Goal: Communication & Community: Answer question/provide support

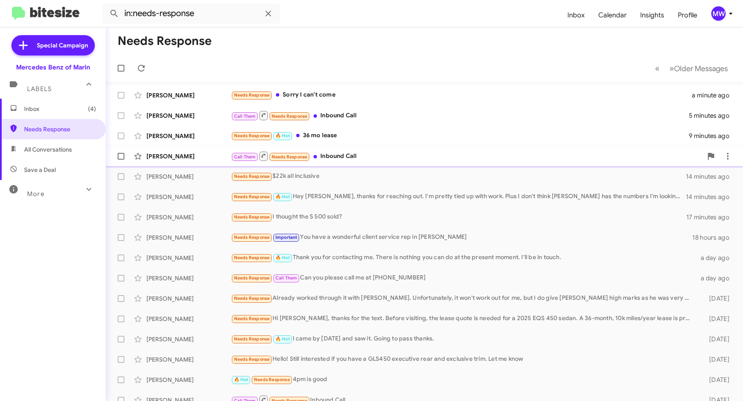
click at [366, 154] on div "Call Them Needs Response Inbound Call" at bounding box center [466, 156] width 471 height 11
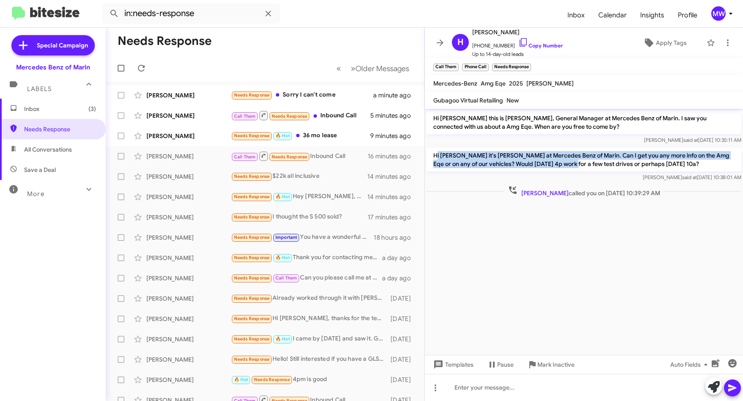
drag, startPoint x: 436, startPoint y: 154, endPoint x: 565, endPoint y: 161, distance: 129.2
click at [565, 161] on p "Hi [PERSON_NAME] it's [PERSON_NAME] at Mercedes Benz of Marin. Can I get you an…" at bounding box center [584, 160] width 315 height 24
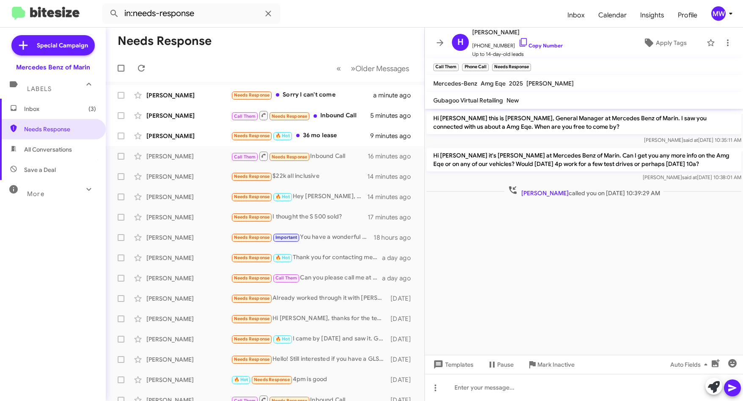
drag, startPoint x: 565, startPoint y: 161, endPoint x: 450, endPoint y: 230, distance: 134.8
click at [562, 250] on cdk-virtual-scroll-viewport "Hi [PERSON_NAME] this is [PERSON_NAME], General Manager at Mercedes Benz of Mar…" at bounding box center [584, 232] width 318 height 246
click at [327, 133] on div "Needs Response 🔥 Hot 36 mo lease" at bounding box center [307, 136] width 153 height 10
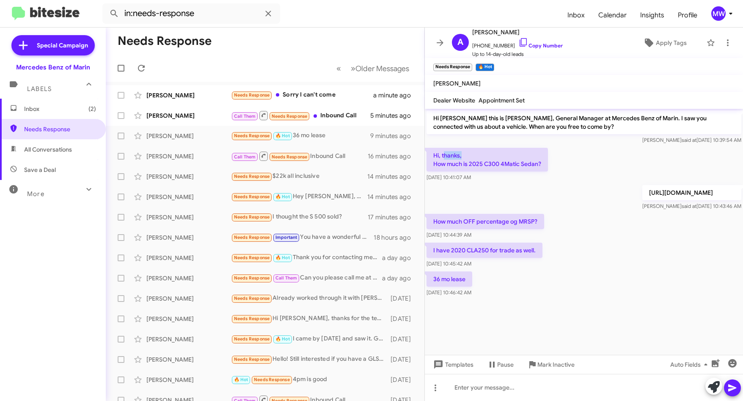
drag, startPoint x: 443, startPoint y: 154, endPoint x: 469, endPoint y: 152, distance: 26.4
click at [469, 152] on p "Hi, thanks, How much is 2025 C300 4Matic Sedan?" at bounding box center [487, 160] width 121 height 24
drag, startPoint x: 475, startPoint y: 127, endPoint x: 512, endPoint y: 127, distance: 36.4
click at [512, 127] on p "Hi [PERSON_NAME] this is [PERSON_NAME], General Manager at Mercedes Benz of Mar…" at bounding box center [584, 122] width 315 height 24
drag, startPoint x: 512, startPoint y: 127, endPoint x: 539, endPoint y: 162, distance: 45.5
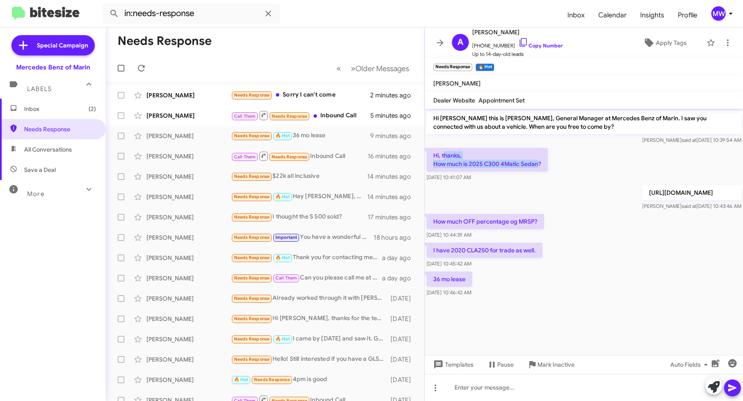
click at [539, 162] on p "Hi, thanks, How much is 2025 C300 4Matic Sedan?" at bounding box center [487, 160] width 121 height 24
drag, startPoint x: 451, startPoint y: 221, endPoint x: 498, endPoint y: 222, distance: 47.0
click at [498, 222] on p "How much OFF percentage og MRSP?" at bounding box center [486, 221] width 118 height 15
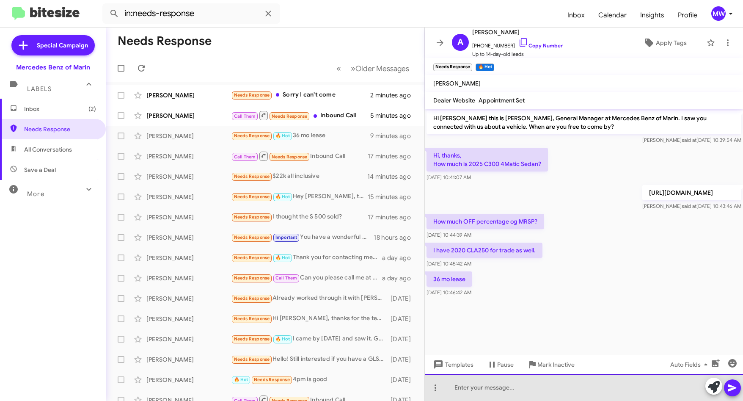
click at [542, 391] on div at bounding box center [584, 387] width 318 height 27
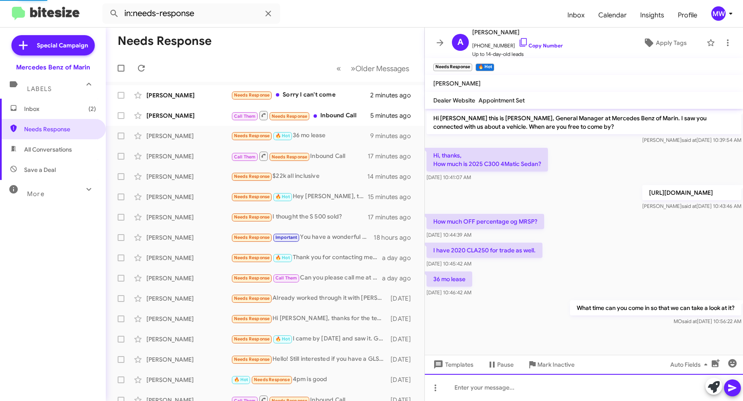
scroll to position [18, 0]
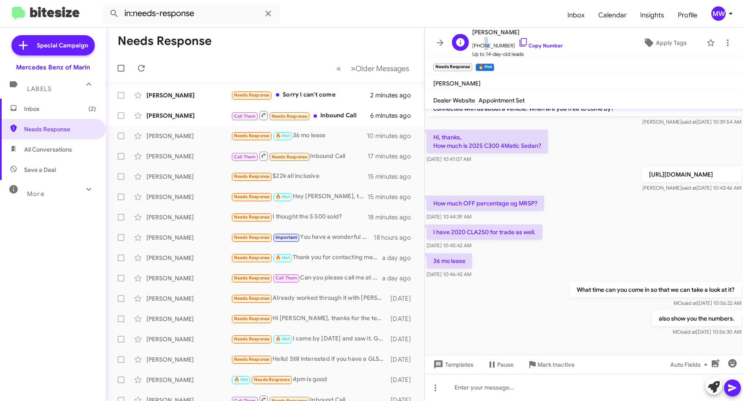
drag, startPoint x: 479, startPoint y: 46, endPoint x: 484, endPoint y: 46, distance: 5.1
click at [484, 46] on span "[PHONE_NUMBER] Copy Number" at bounding box center [517, 43] width 91 height 13
drag, startPoint x: 484, startPoint y: 46, endPoint x: 551, endPoint y: 97, distance: 84.2
click at [567, 96] on mat-toolbar "Dealer Website Appointment Set" at bounding box center [584, 100] width 318 height 17
drag, startPoint x: 477, startPoint y: 47, endPoint x: 511, endPoint y: 48, distance: 33.9
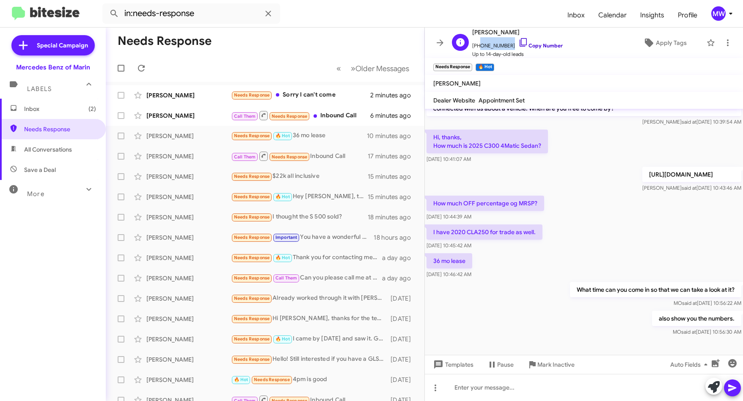
click at [511, 48] on span "[PHONE_NUMBER] Copy Number" at bounding box center [517, 43] width 91 height 13
copy span "4083946813"
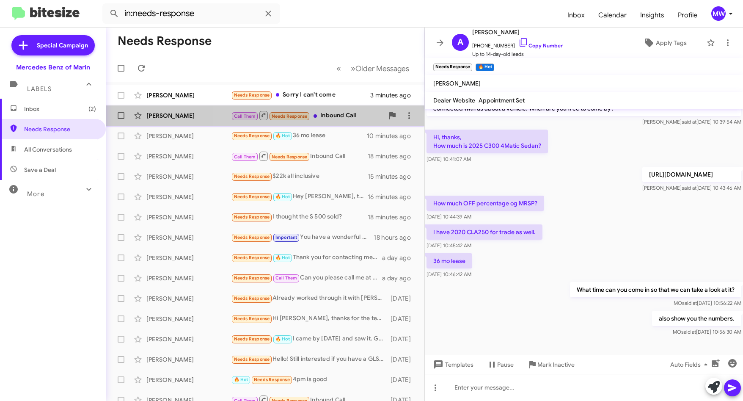
click at [333, 115] on div "Call Them Needs Response Inbound Call" at bounding box center [307, 115] width 153 height 11
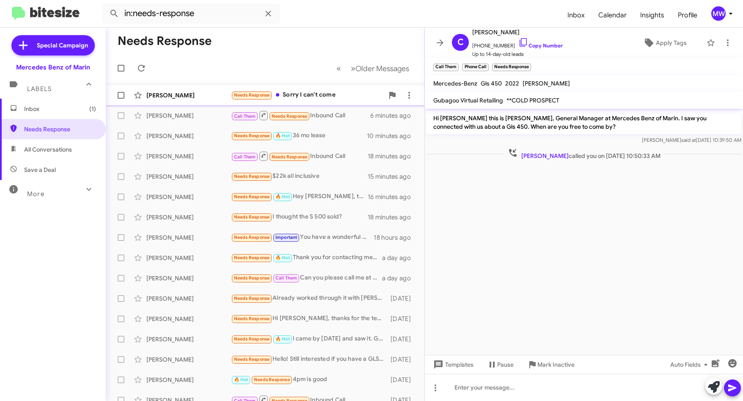
click at [307, 95] on div "Needs Response Sorry I can't come" at bounding box center [307, 95] width 153 height 10
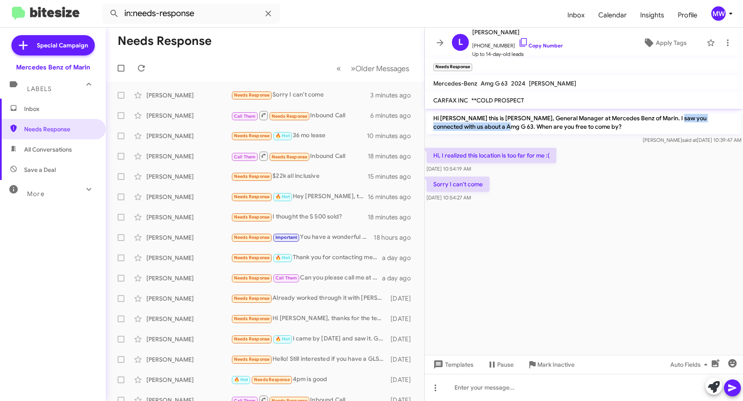
drag, startPoint x: 670, startPoint y: 120, endPoint x: 478, endPoint y: 127, distance: 192.2
click at [478, 127] on p "Hi [PERSON_NAME] this is [PERSON_NAME], General Manager at Mercedes Benz of Mar…" at bounding box center [584, 122] width 315 height 24
drag, startPoint x: 478, startPoint y: 127, endPoint x: 533, endPoint y: 159, distance: 64.3
click at [533, 159] on p "Hi, I realized this location is too far for me :(" at bounding box center [492, 155] width 130 height 15
drag, startPoint x: 533, startPoint y: 159, endPoint x: 506, endPoint y: 49, distance: 113.7
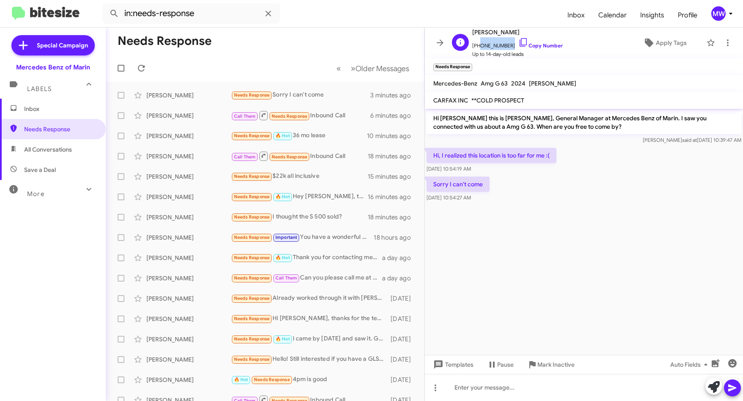
click at [506, 49] on span "[PHONE_NUMBER] Copy Number" at bounding box center [517, 43] width 91 height 13
copy span "6198472975"
click at [567, 383] on div at bounding box center [584, 387] width 318 height 27
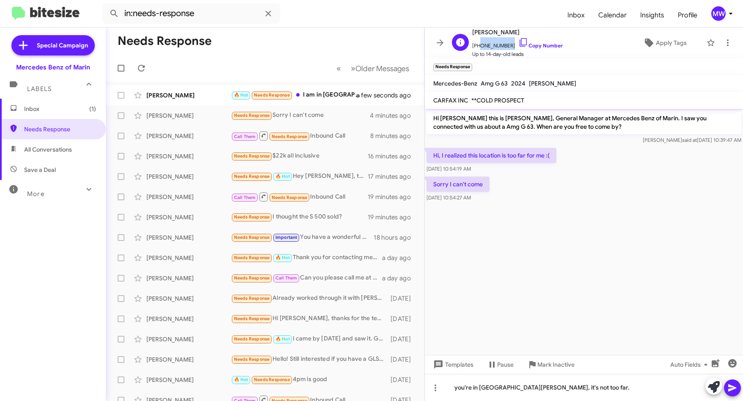
drag, startPoint x: 477, startPoint y: 46, endPoint x: 505, endPoint y: 46, distance: 27.9
click at [505, 46] on span "[PHONE_NUMBER] Copy Number" at bounding box center [517, 43] width 91 height 13
copy span "6198472975"
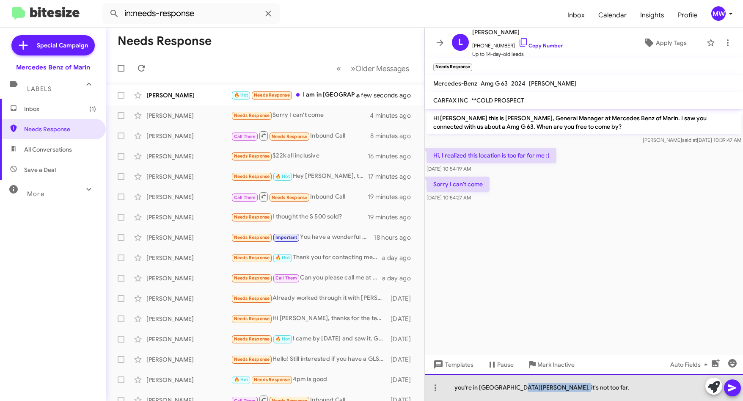
drag, startPoint x: 568, startPoint y: 390, endPoint x: 513, endPoint y: 380, distance: 55.9
click at [513, 380] on div "you're in [GEOGRAPHIC_DATA][PERSON_NAME], it's not too far." at bounding box center [584, 387] width 318 height 27
click at [562, 390] on div "I understand that you're in [GEOGRAPHIC_DATA][PERSON_NAME]" at bounding box center [584, 387] width 318 height 27
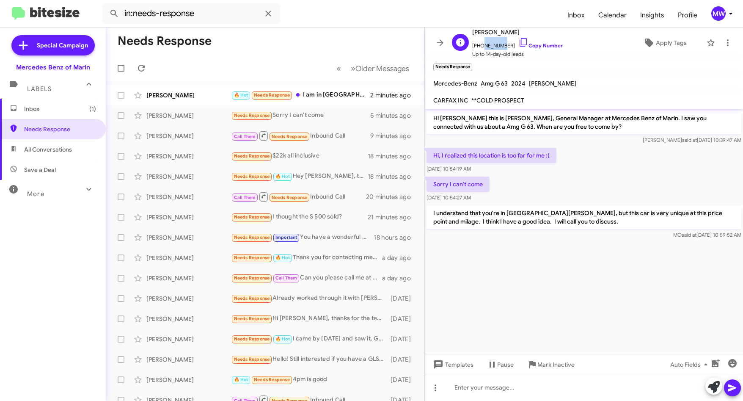
drag, startPoint x: 479, startPoint y: 46, endPoint x: 497, endPoint y: 48, distance: 18.7
click at [497, 48] on span "[PHONE_NUMBER] Copy Number" at bounding box center [517, 43] width 91 height 13
drag, startPoint x: 497, startPoint y: 48, endPoint x: 534, endPoint y: 103, distance: 66.5
click at [537, 103] on mat-toolbar "CARFAX INC **COLD PROSPECT" at bounding box center [584, 100] width 318 height 17
drag, startPoint x: 476, startPoint y: 46, endPoint x: 505, endPoint y: 48, distance: 29.3
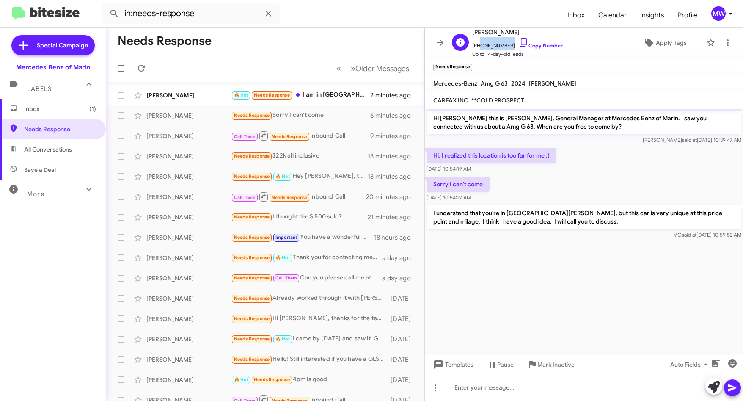
click at [505, 48] on span "[PHONE_NUMBER] Copy Number" at bounding box center [517, 43] width 91 height 13
copy span "6198472975"
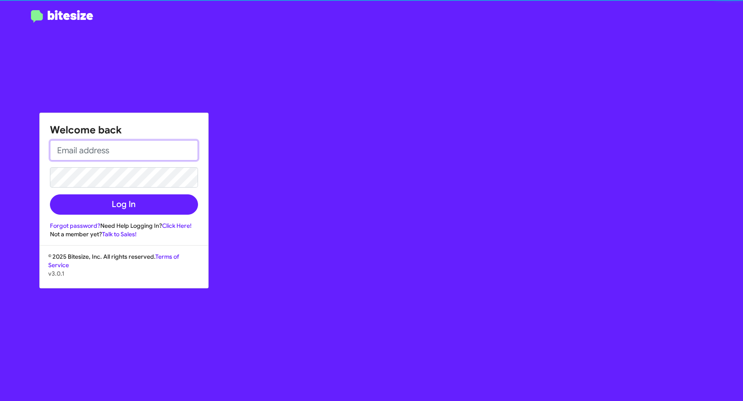
type input "[EMAIL_ADDRESS][PERSON_NAME][PERSON_NAME][DOMAIN_NAME]"
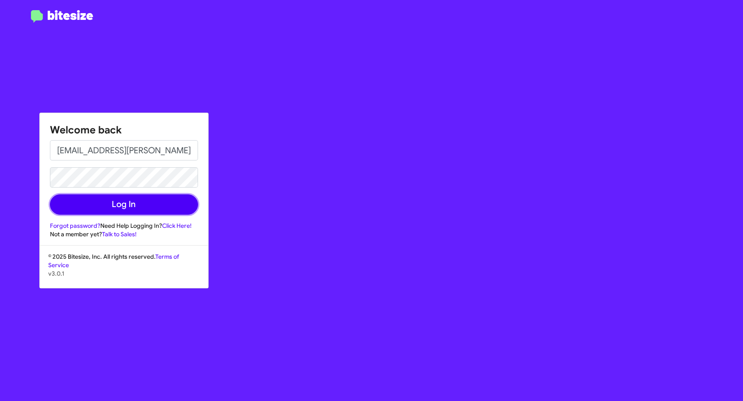
click at [122, 199] on button "Log In" at bounding box center [124, 204] width 148 height 20
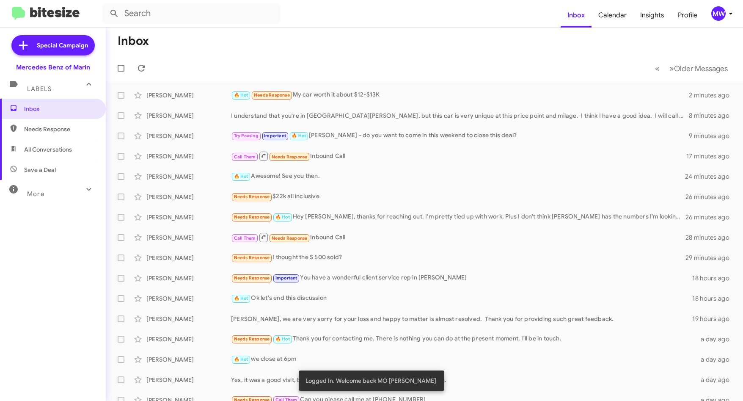
click at [59, 132] on span "Needs Response" at bounding box center [60, 129] width 72 height 8
type input "in:needs-response"
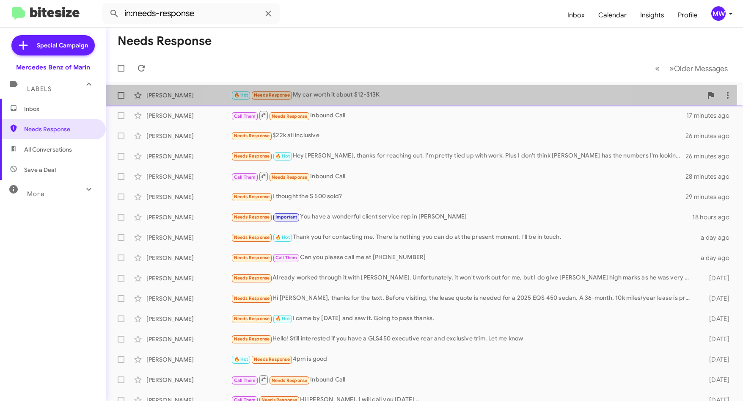
click at [416, 93] on div "🔥 Hot Needs Response My car worth it about $12-$13K" at bounding box center [466, 95] width 471 height 10
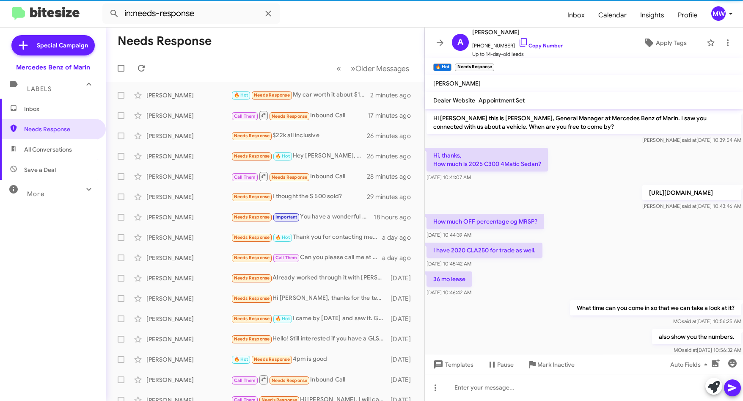
scroll to position [142, 0]
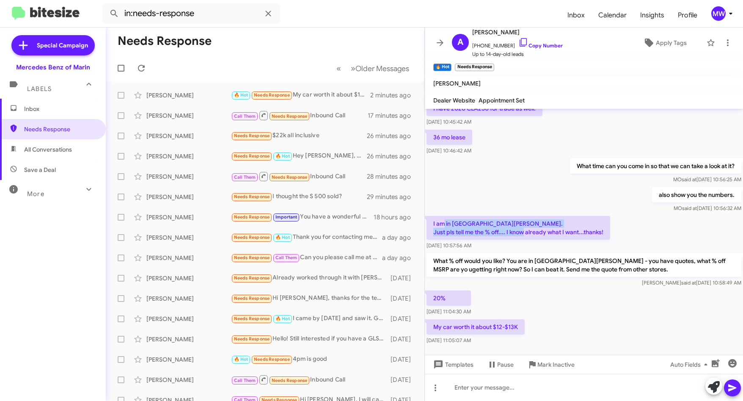
drag, startPoint x: 445, startPoint y: 222, endPoint x: 578, endPoint y: 232, distance: 132.8
click at [578, 232] on p "I am in [GEOGRAPHIC_DATA][PERSON_NAME]. Just pls tell me the % off.... I know a…" at bounding box center [519, 228] width 184 height 24
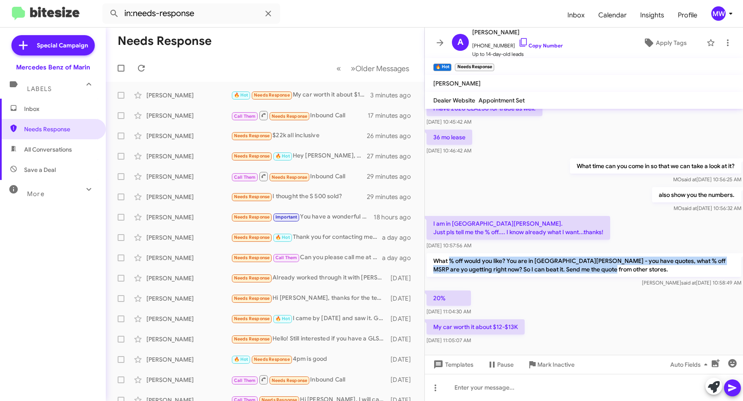
drag, startPoint x: 449, startPoint y: 259, endPoint x: 600, endPoint y: 270, distance: 151.1
click at [600, 270] on p "What % off would you like? You are in [GEOGRAPHIC_DATA][PERSON_NAME] - you have…" at bounding box center [584, 265] width 315 height 24
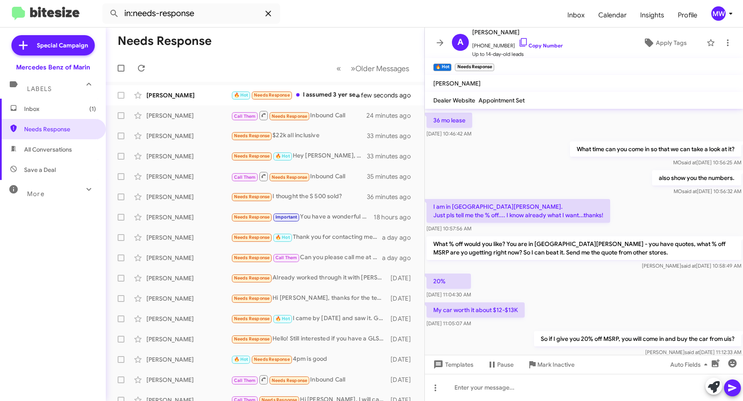
scroll to position [313, 0]
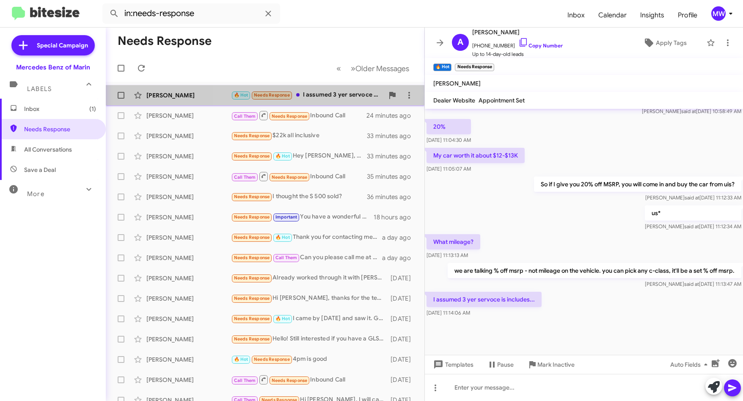
click at [355, 92] on div "🔥 Hot Needs Response I assumed 3 yer servoce is includes..." at bounding box center [307, 95] width 153 height 10
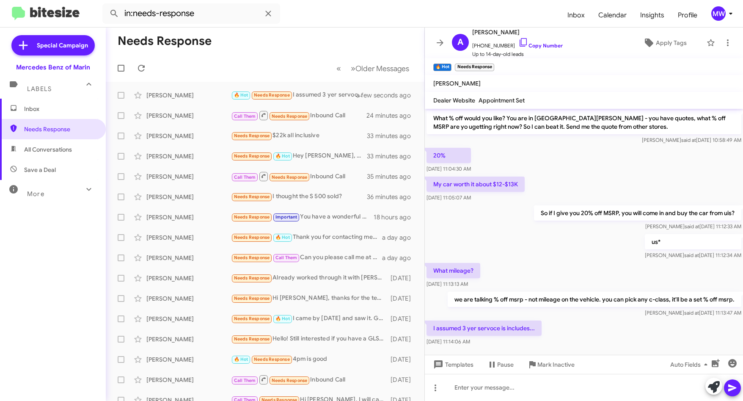
scroll to position [271, 0]
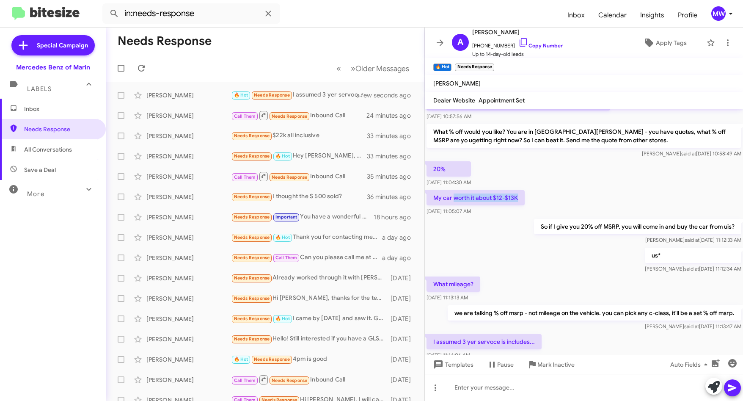
drag, startPoint x: 454, startPoint y: 197, endPoint x: 523, endPoint y: 197, distance: 69.0
click at [523, 197] on p "My car worth it about $12-$13K" at bounding box center [476, 197] width 98 height 15
drag, startPoint x: 523, startPoint y: 197, endPoint x: 723, endPoint y: 223, distance: 201.4
click at [723, 223] on p "So if I give you 20% off MSRP, you will come in and buy the car from uis?" at bounding box center [637, 226] width 207 height 15
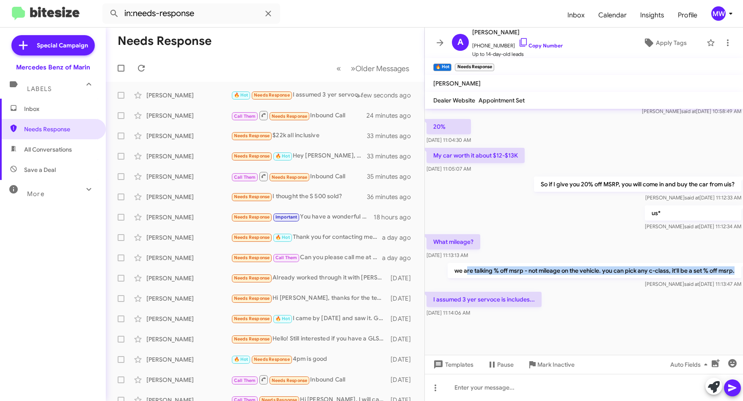
drag, startPoint x: 459, startPoint y: 270, endPoint x: 729, endPoint y: 272, distance: 270.0
click at [729, 272] on p "we are talking % off msrp - not mileage on the vehicle. you can pick any c-clas…" at bounding box center [595, 270] width 294 height 15
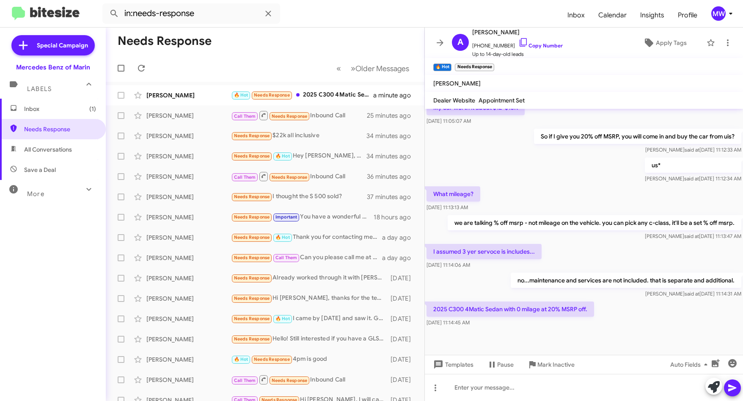
scroll to position [375, 0]
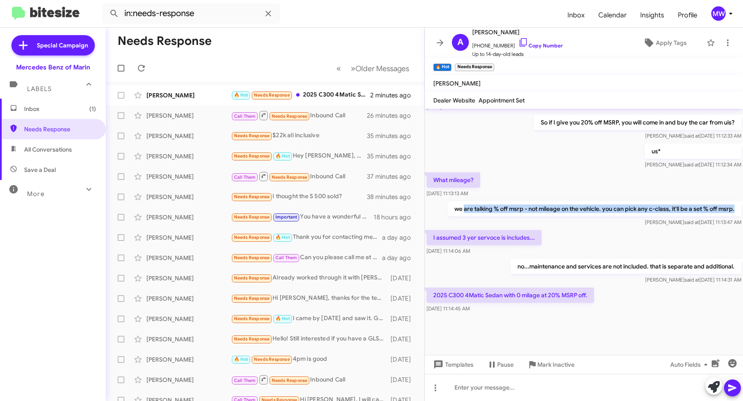
drag, startPoint x: 458, startPoint y: 206, endPoint x: 742, endPoint y: 206, distance: 283.9
click at [742, 206] on cdk-virtual-scroll-viewport "Hi [PERSON_NAME] this is [PERSON_NAME], General Manager at Mercedes Benz of Mar…" at bounding box center [584, 232] width 318 height 246
drag, startPoint x: 742, startPoint y: 206, endPoint x: 644, endPoint y: 240, distance: 103.8
click at [644, 239] on div "I assumed 3 yer servoce is includes... [DATE] 11:14:06 AM" at bounding box center [584, 242] width 318 height 29
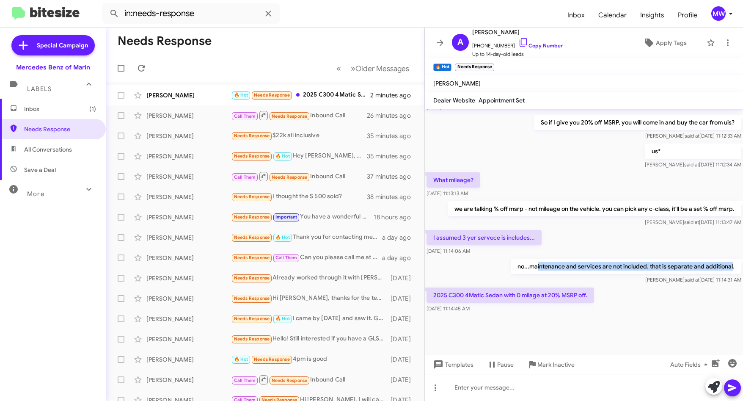
drag, startPoint x: 532, startPoint y: 266, endPoint x: 726, endPoint y: 260, distance: 193.9
click at [726, 260] on p "no...maintenance and services are not included. that is separate and additional." at bounding box center [626, 266] width 231 height 15
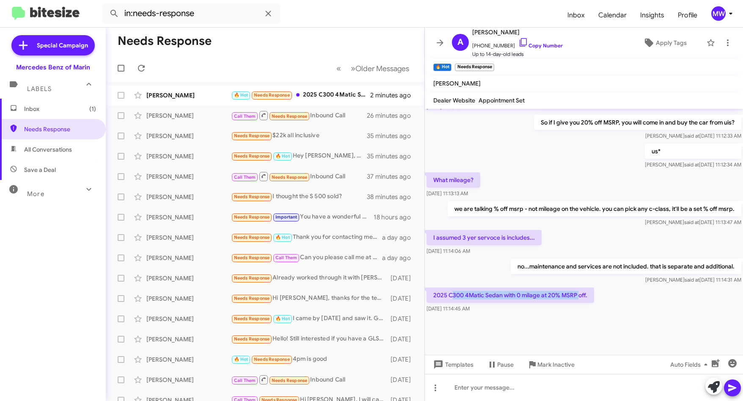
drag, startPoint x: 451, startPoint y: 293, endPoint x: 580, endPoint y: 294, distance: 129.5
click at [580, 294] on p "2025 C300 4Matic Sedan with 0 milage at 20% MSRP off." at bounding box center [511, 294] width 168 height 15
drag, startPoint x: 580, startPoint y: 294, endPoint x: 650, endPoint y: 305, distance: 71.2
click at [650, 303] on div "2025 C300 4Matic Sedan with 0 milage at 20% MSRP off. [DATE] 11:14:45 AM" at bounding box center [584, 300] width 318 height 29
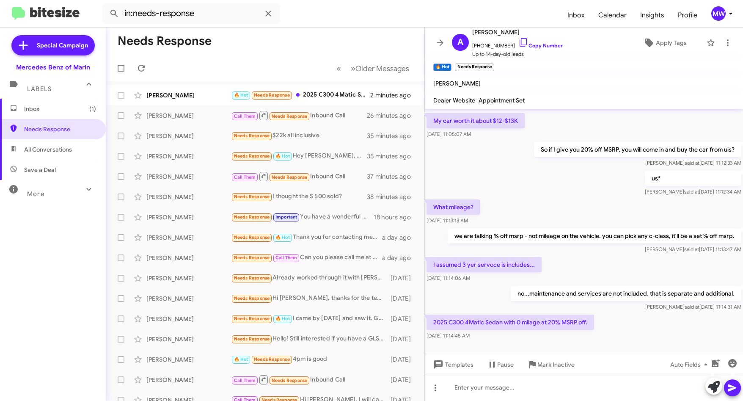
scroll to position [333, 0]
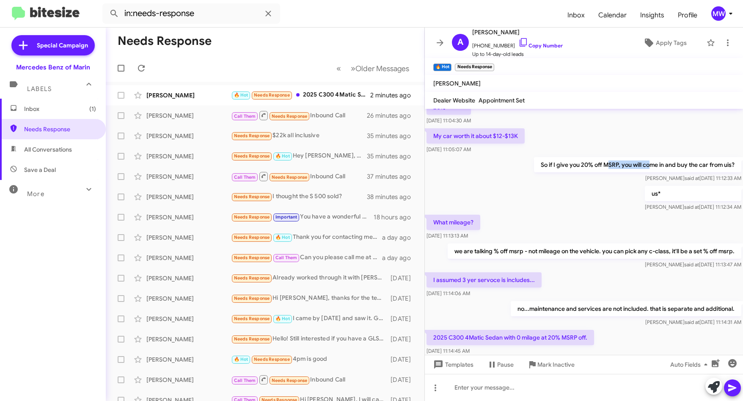
drag, startPoint x: 600, startPoint y: 165, endPoint x: 644, endPoint y: 165, distance: 43.6
click at [644, 165] on p "So if I give you 20% off MSRP, you will come in and buy the car from uis?" at bounding box center [637, 164] width 207 height 15
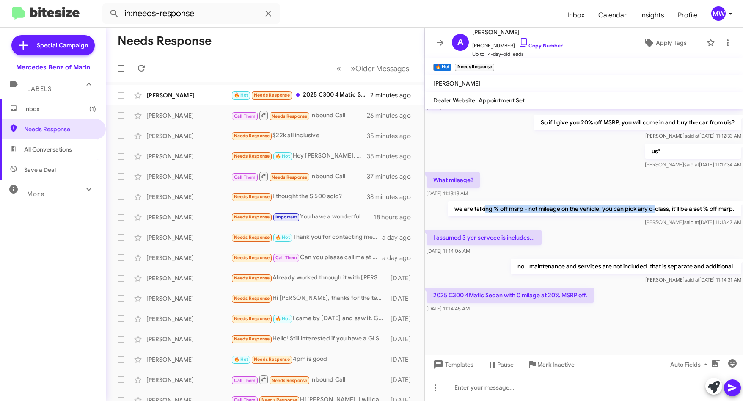
drag, startPoint x: 478, startPoint y: 208, endPoint x: 649, endPoint y: 204, distance: 171.0
click at [649, 204] on p "we are talking % off msrp - not mileage on the vehicle. you can pick any c-clas…" at bounding box center [595, 208] width 294 height 15
drag, startPoint x: 450, startPoint y: 237, endPoint x: 517, endPoint y: 237, distance: 66.9
click at [517, 237] on p "I assumed 3 yer servoce is includes..." at bounding box center [484, 237] width 115 height 15
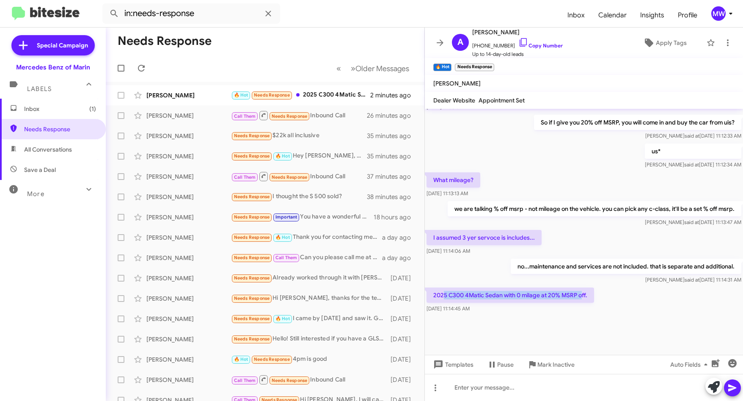
drag, startPoint x: 443, startPoint y: 295, endPoint x: 583, endPoint y: 292, distance: 139.7
click at [583, 292] on p "2025 C300 4Matic Sedan with 0 milage at 20% MSRP off." at bounding box center [511, 294] width 168 height 15
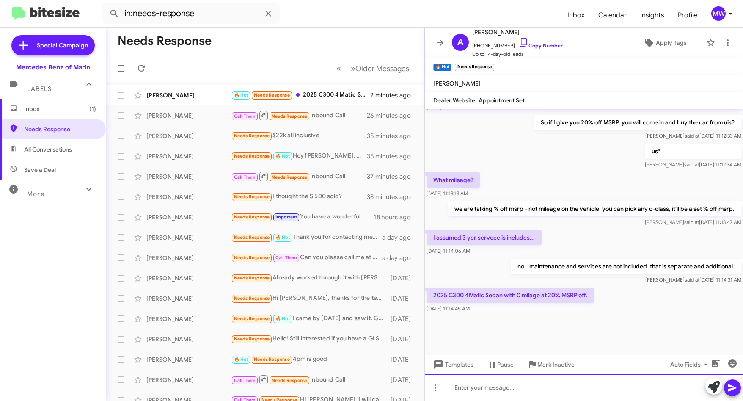
click at [587, 388] on div at bounding box center [584, 387] width 318 height 27
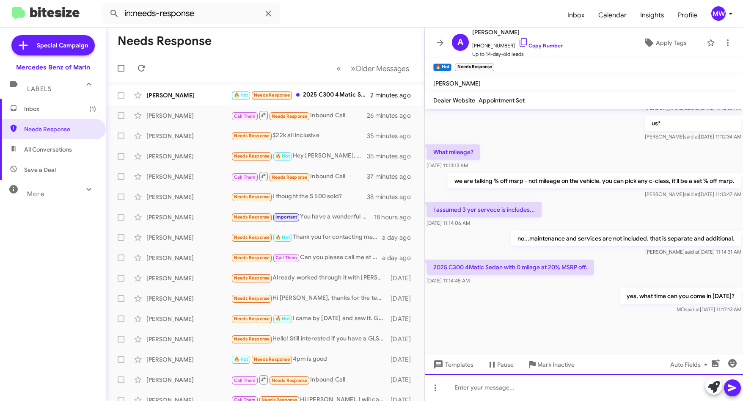
scroll to position [406, 0]
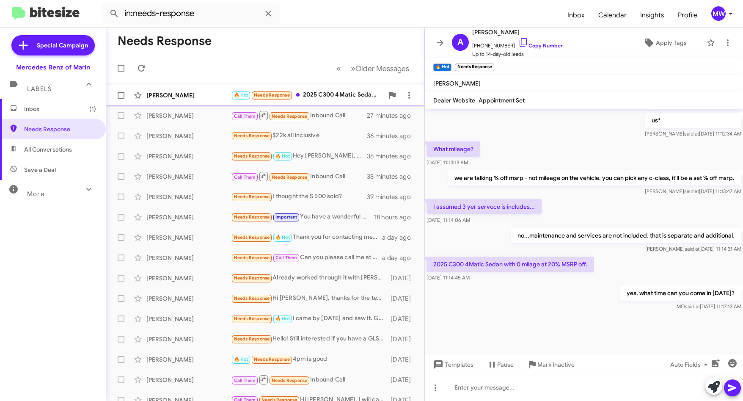
click at [350, 91] on div "🔥 Hot Needs Response 2025 C300 4Matic Sedan with 0 milage at 20% MSRP off." at bounding box center [307, 95] width 153 height 10
click at [319, 93] on div "🔥 Hot Needs Response 2025 C300 4Matic Sedan with 0 milage at 20% MSRP off." at bounding box center [307, 95] width 153 height 10
click at [302, 133] on div "Needs Response $22k all inclusive" at bounding box center [307, 136] width 153 height 10
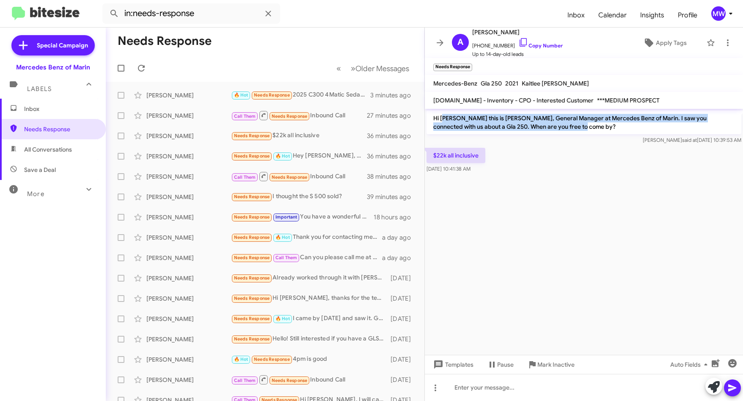
drag, startPoint x: 446, startPoint y: 115, endPoint x: 570, endPoint y: 132, distance: 125.1
click at [570, 132] on p "Hi [PERSON_NAME] this is [PERSON_NAME], General Manager at Mercedes Benz of Mar…" at bounding box center [584, 122] width 315 height 24
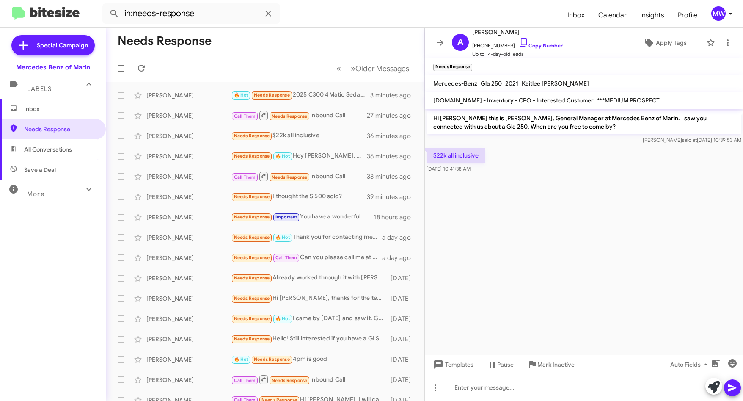
drag, startPoint x: 570, startPoint y: 132, endPoint x: 558, endPoint y: 199, distance: 68.2
click at [568, 199] on cdk-virtual-scroll-viewport "Hi [PERSON_NAME] this is [PERSON_NAME], General Manager at Mercedes Benz of Mar…" at bounding box center [584, 232] width 318 height 246
drag, startPoint x: 477, startPoint y: 44, endPoint x: 505, endPoint y: 46, distance: 28.0
click at [505, 46] on span "[PHONE_NUMBER] Copy Number" at bounding box center [517, 43] width 91 height 13
copy span "7149044459"
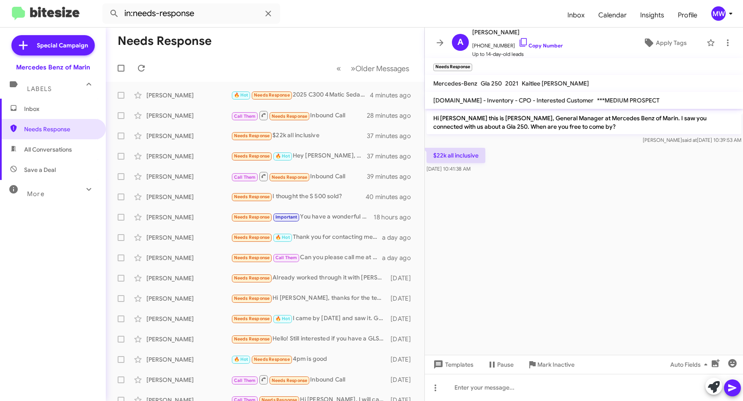
click at [514, 241] on cdk-virtual-scroll-viewport "Hi [PERSON_NAME] this is [PERSON_NAME], General Manager at Mercedes Benz of Mar…" at bounding box center [584, 232] width 318 height 246
click at [522, 381] on div at bounding box center [584, 387] width 318 height 27
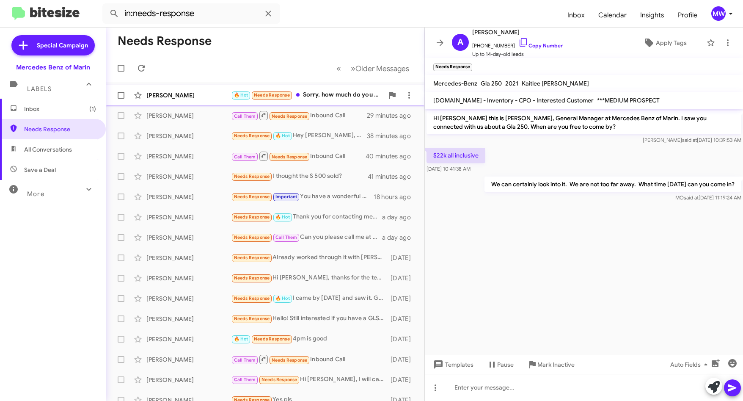
click at [319, 95] on div "🔥 Hot Needs Response Sorry, how much do you buy my car?" at bounding box center [307, 95] width 153 height 10
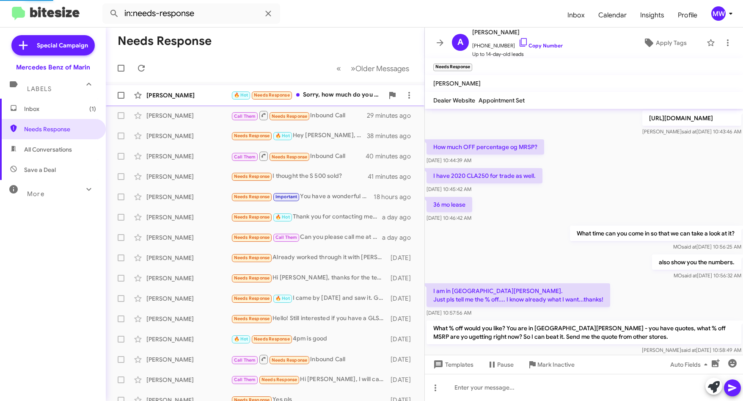
scroll to position [389, 0]
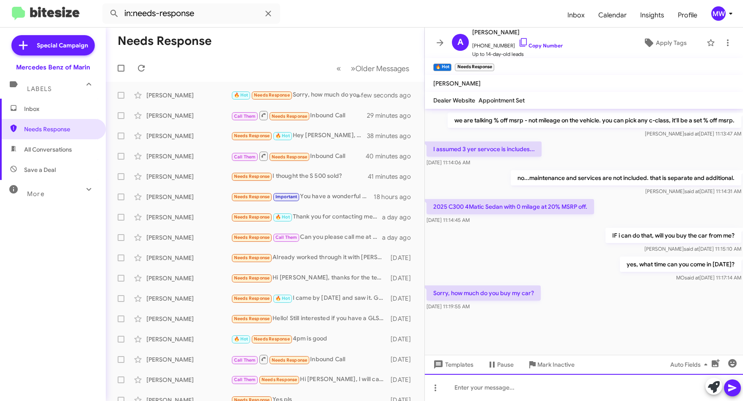
click at [536, 391] on div at bounding box center [584, 387] width 318 height 27
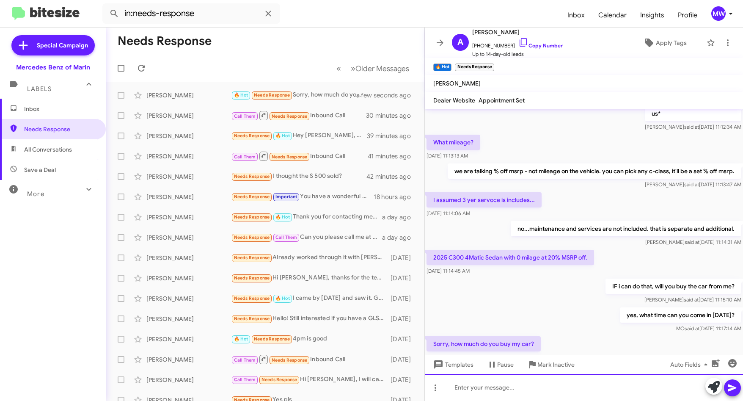
scroll to position [529, 0]
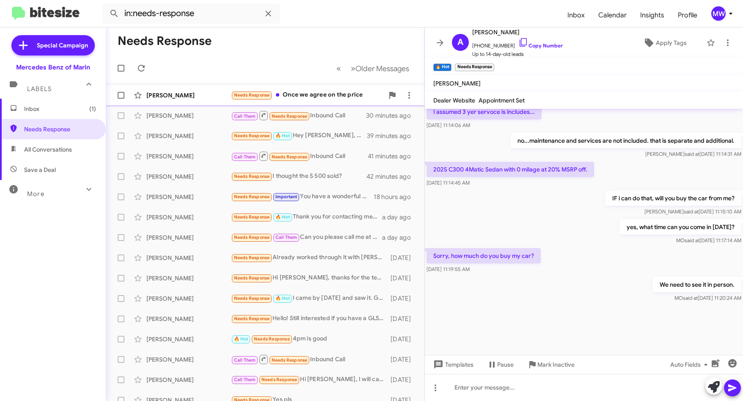
click at [336, 92] on div "Needs Response Once we agree on the price" at bounding box center [307, 95] width 153 height 10
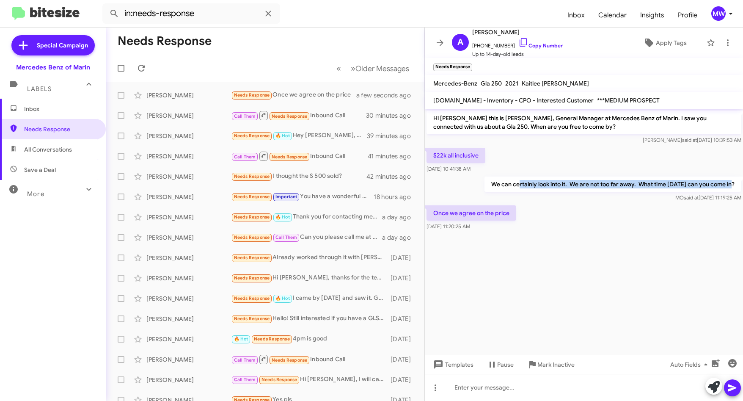
drag, startPoint x: 519, startPoint y: 185, endPoint x: 742, endPoint y: 183, distance: 223.0
click at [742, 183] on div "We can certainly look into it. We are not too far away. What time [DATE] can yo…" at bounding box center [584, 189] width 318 height 29
drag, startPoint x: 742, startPoint y: 183, endPoint x: 655, endPoint y: 297, distance: 143.8
click at [672, 271] on cdk-virtual-scroll-viewport "Hi [PERSON_NAME] this is [PERSON_NAME], General Manager at Mercedes Benz of Mar…" at bounding box center [584, 232] width 318 height 246
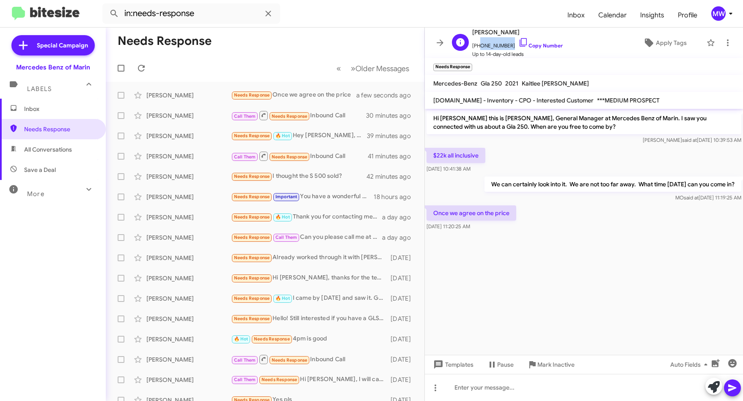
drag, startPoint x: 478, startPoint y: 46, endPoint x: 508, endPoint y: 47, distance: 30.1
click at [508, 47] on span "[PHONE_NUMBER] Copy Number" at bounding box center [517, 43] width 91 height 13
copy span "7149044459"
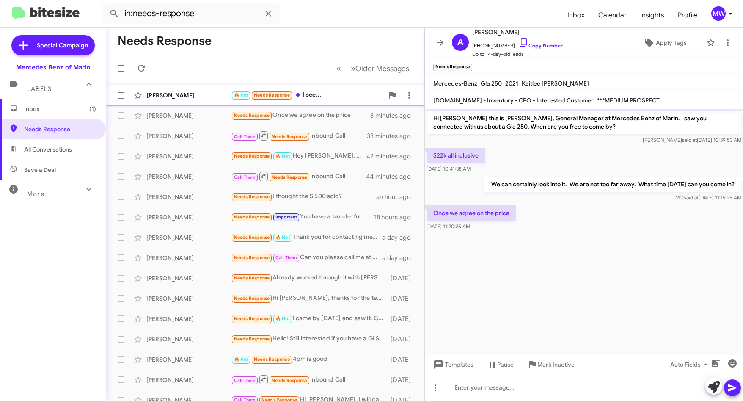
click at [337, 91] on div "🔥 Hot Needs Response I see..." at bounding box center [307, 95] width 153 height 10
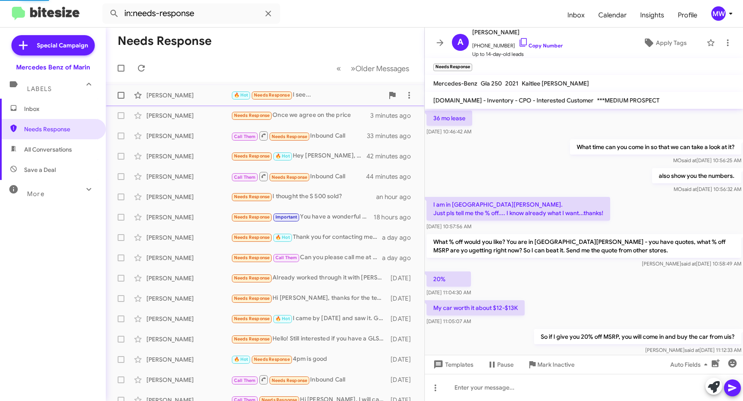
scroll to position [389, 0]
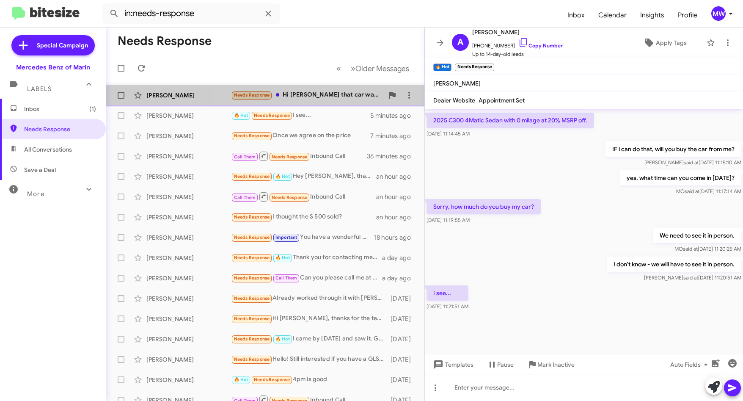
click at [348, 91] on div "Needs Response Hi [PERSON_NAME] that car was for my friend and he doesn't like …" at bounding box center [307, 95] width 153 height 10
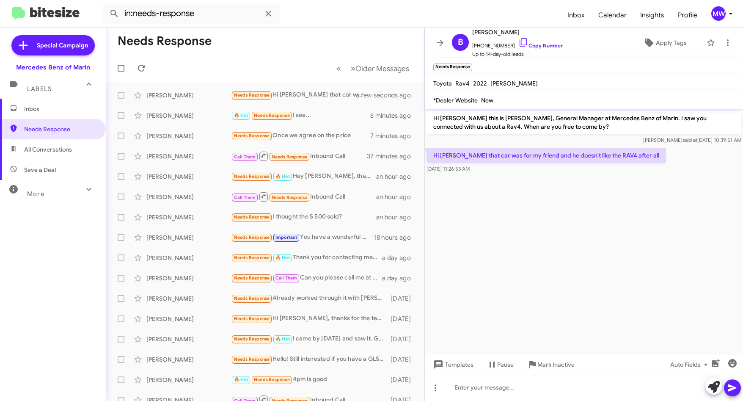
click at [559, 239] on cdk-virtual-scroll-viewport "Hi [PERSON_NAME] this is [PERSON_NAME], General Manager at Mercedes Benz of Mar…" at bounding box center [584, 232] width 318 height 246
drag, startPoint x: 660, startPoint y: 118, endPoint x: 543, endPoint y: 127, distance: 116.7
click at [543, 127] on p "Hi [PERSON_NAME] this is [PERSON_NAME], General Manager at Mercedes Benz of Mar…" at bounding box center [584, 122] width 315 height 24
drag, startPoint x: 451, startPoint y: 154, endPoint x: 661, endPoint y: 151, distance: 209.9
click at [661, 151] on div "Hi [PERSON_NAME] that car was for my friend and he doesn't like the RAV4 after …" at bounding box center [584, 160] width 318 height 29
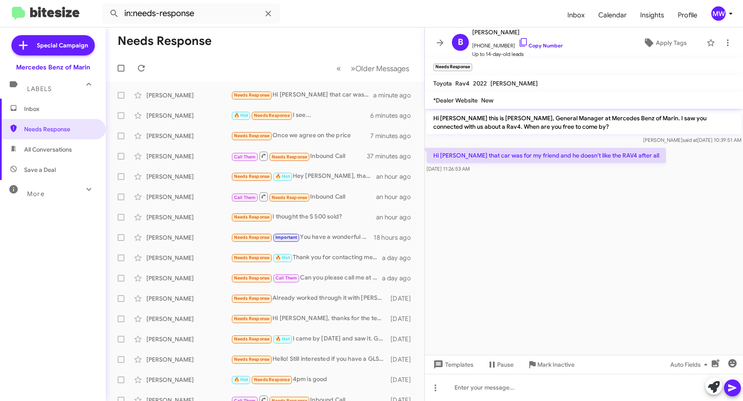
drag, startPoint x: 661, startPoint y: 151, endPoint x: 657, endPoint y: 292, distance: 140.5
click at [681, 257] on cdk-virtual-scroll-viewport "Hi [PERSON_NAME] this is [PERSON_NAME], General Manager at Mercedes Benz of Mar…" at bounding box center [584, 232] width 318 height 246
click at [52, 131] on span "Needs Response" at bounding box center [60, 129] width 72 height 8
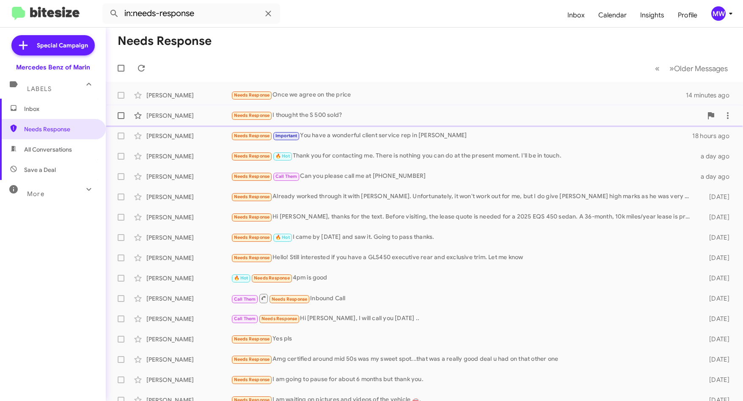
click at [371, 110] on div "[PERSON_NAME] Needs Response I thought the S 500 sold? an hour ago" at bounding box center [425, 115] width 624 height 17
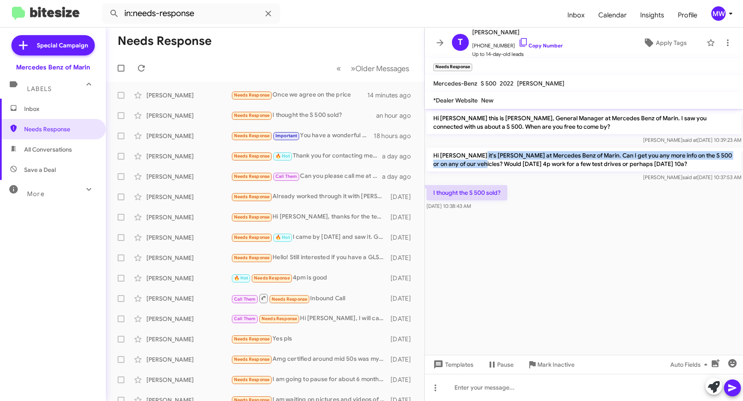
drag, startPoint x: 473, startPoint y: 158, endPoint x: 475, endPoint y: 163, distance: 5.6
click at [475, 163] on p "Hi [PERSON_NAME] it's [PERSON_NAME] at Mercedes Benz of Marin. Can I get you an…" at bounding box center [584, 160] width 315 height 24
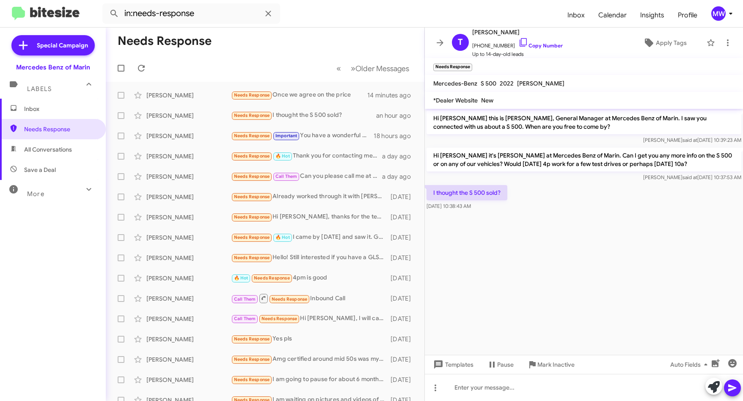
drag, startPoint x: 475, startPoint y: 163, endPoint x: 499, endPoint y: 233, distance: 73.5
click at [499, 233] on cdk-virtual-scroll-viewport "Hi [PERSON_NAME] this is [PERSON_NAME], General Manager at Mercedes Benz of Mar…" at bounding box center [584, 232] width 318 height 246
drag, startPoint x: 478, startPoint y: 45, endPoint x: 505, endPoint y: 46, distance: 26.7
click at [505, 46] on span "[PHONE_NUMBER] Copy Number" at bounding box center [517, 43] width 91 height 13
copy span "2083512685"
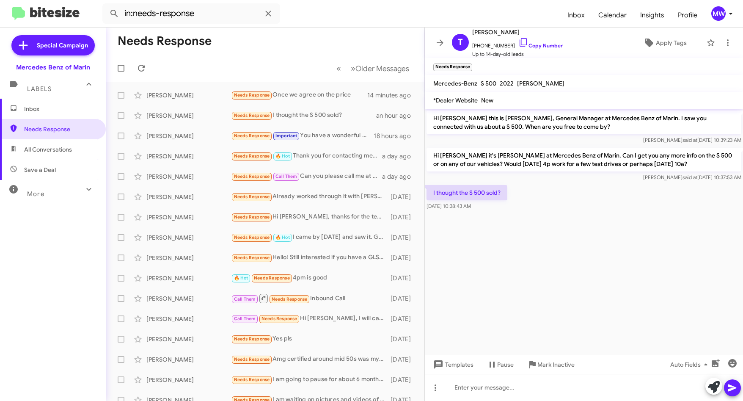
click at [515, 280] on cdk-virtual-scroll-viewport "Hi [PERSON_NAME] this is [PERSON_NAME], General Manager at Mercedes Benz of Mar…" at bounding box center [584, 232] width 318 height 246
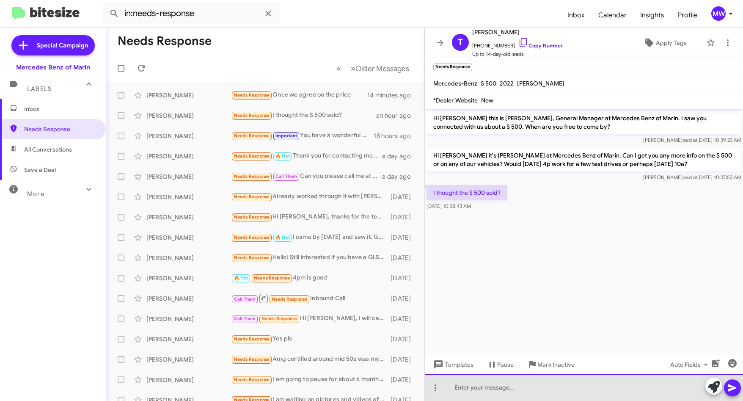
click at [509, 392] on div at bounding box center [584, 387] width 318 height 27
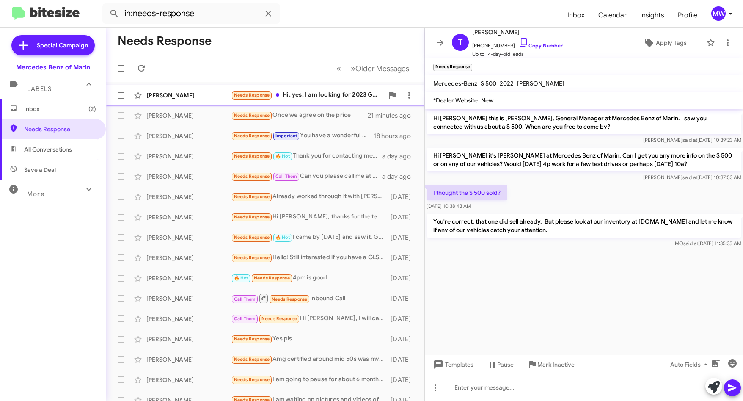
click at [333, 94] on div "Needs Response Hi, yes, I am looking for 2023 GLE 450 some bright interior and …" at bounding box center [307, 95] width 153 height 10
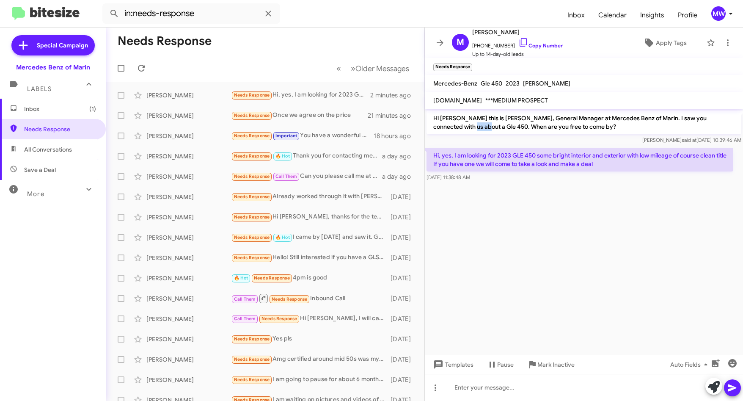
drag, startPoint x: 451, startPoint y: 124, endPoint x: 466, endPoint y: 124, distance: 14.8
click at [466, 124] on p "Hi [PERSON_NAME] this is [PERSON_NAME], General Manager at Mercedes Benz of Mar…" at bounding box center [584, 122] width 315 height 24
drag, startPoint x: 466, startPoint y: 124, endPoint x: 491, endPoint y: 154, distance: 39.1
click at [491, 154] on p "Hi, yes, I am looking for 2023 GLE 450 some bright interior and exterior with l…" at bounding box center [580, 160] width 307 height 24
drag, startPoint x: 491, startPoint y: 154, endPoint x: 506, endPoint y: 202, distance: 50.7
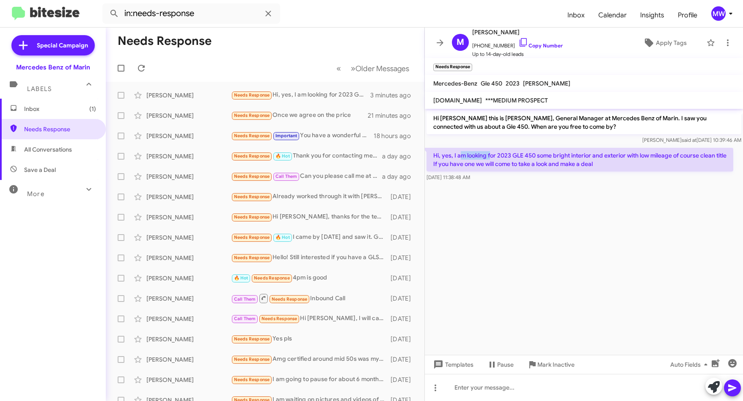
click at [506, 202] on cdk-virtual-scroll-viewport "Hi [PERSON_NAME] this is [PERSON_NAME], General Manager at Mercedes Benz of Mar…" at bounding box center [584, 232] width 318 height 246
click at [559, 381] on div at bounding box center [584, 387] width 318 height 27
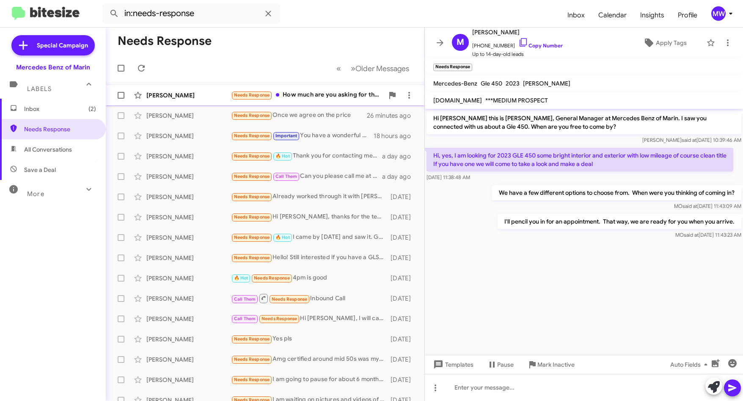
click at [308, 92] on div "Needs Response How much are you asking for the 2023 with 212 miles? Is it CPO? …" at bounding box center [307, 95] width 153 height 10
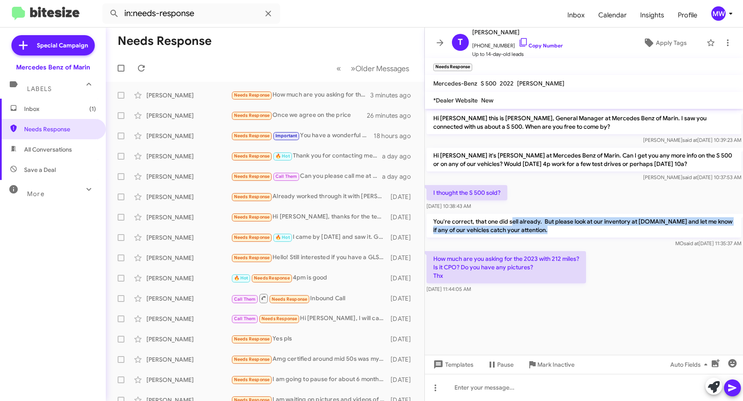
drag, startPoint x: 511, startPoint y: 222, endPoint x: 555, endPoint y: 230, distance: 44.8
click at [555, 230] on p "You're correct, that one did sell already. But please look at our inventory at …" at bounding box center [584, 226] width 315 height 24
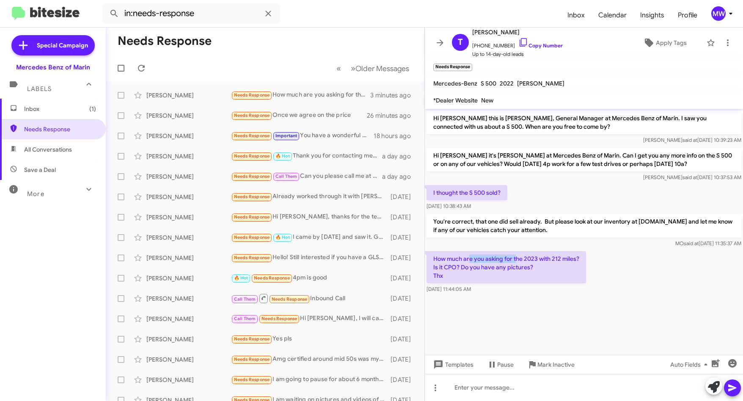
drag, startPoint x: 468, startPoint y: 259, endPoint x: 516, endPoint y: 259, distance: 47.8
click at [516, 259] on p "How much are you asking for the 2023 with 212 miles? Is it CPO? Do you have any…" at bounding box center [507, 267] width 160 height 32
drag, startPoint x: 516, startPoint y: 259, endPoint x: 625, endPoint y: 263, distance: 108.4
click at [625, 263] on div "How much are you asking for the 2023 with 212 miles? Is it CPO? Do you have any…" at bounding box center [584, 272] width 318 height 46
drag, startPoint x: 478, startPoint y: 46, endPoint x: 509, endPoint y: 46, distance: 30.5
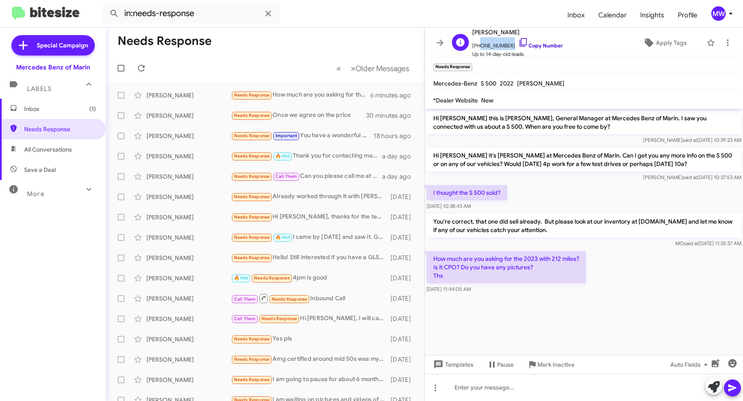
click at [509, 46] on span "[PHONE_NUMBER] Copy Number" at bounding box center [517, 43] width 91 height 13
copy span "2083512685"
click at [480, 388] on div at bounding box center [584, 387] width 318 height 27
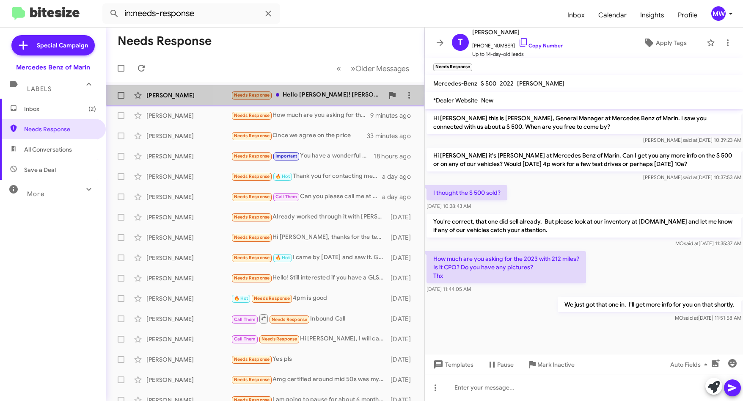
click at [319, 94] on div "Needs Response Hello [PERSON_NAME]! [PERSON_NAME] was the first person to reach…" at bounding box center [307, 95] width 153 height 10
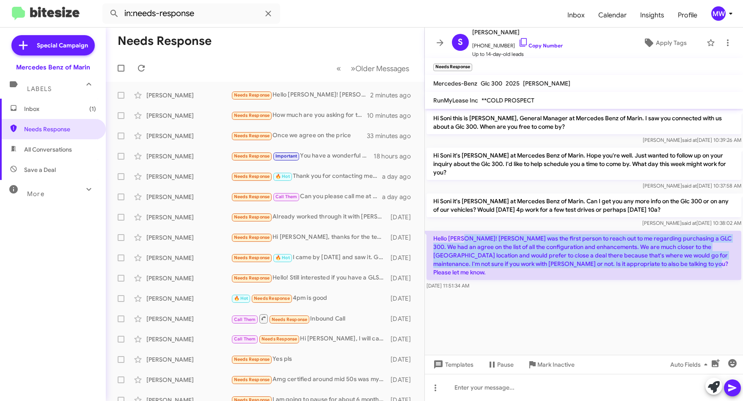
drag, startPoint x: 466, startPoint y: 237, endPoint x: 672, endPoint y: 265, distance: 207.6
click at [672, 265] on p "Hello [PERSON_NAME]! [PERSON_NAME] was the first person to reach out to me rega…" at bounding box center [584, 255] width 315 height 49
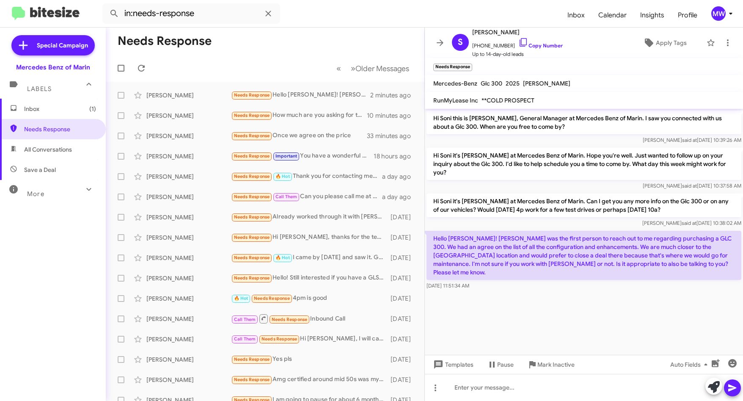
drag, startPoint x: 672, startPoint y: 265, endPoint x: 637, endPoint y: 320, distance: 65.0
click at [637, 320] on cdk-virtual-scroll-viewport "Hi Soni this is [PERSON_NAME], General Manager at Mercedes Benz of Marin. I saw…" at bounding box center [584, 232] width 318 height 246
drag, startPoint x: 468, startPoint y: 232, endPoint x: 688, endPoint y: 271, distance: 224.3
click at [688, 271] on div "Hello [PERSON_NAME]! [PERSON_NAME] was the first person to reach out to me rega…" at bounding box center [584, 260] width 315 height 59
drag, startPoint x: 688, startPoint y: 271, endPoint x: 669, endPoint y: 297, distance: 32.6
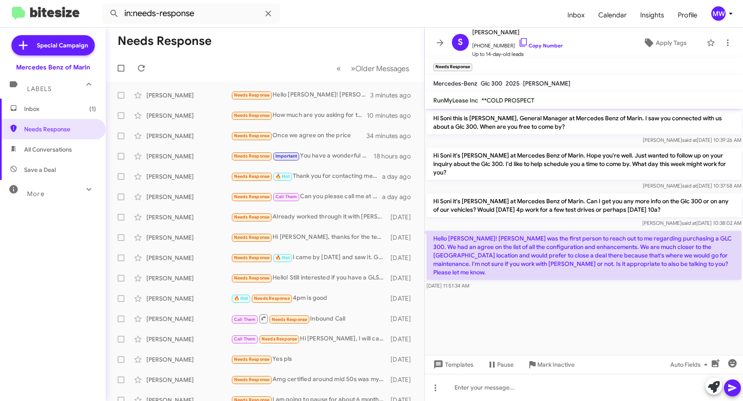
click at [671, 296] on cdk-virtual-scroll-viewport "Hi Soni this is [PERSON_NAME], General Manager at Mercedes Benz of Marin. I saw…" at bounding box center [584, 232] width 318 height 246
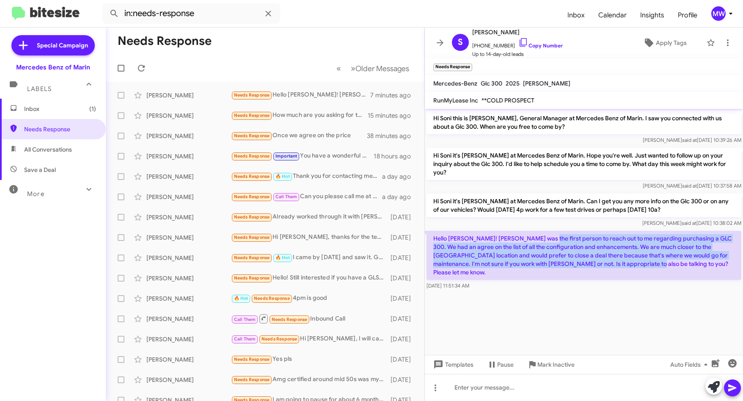
drag, startPoint x: 541, startPoint y: 240, endPoint x: 608, endPoint y: 262, distance: 70.3
click at [608, 262] on p "Hello [PERSON_NAME]! [PERSON_NAME] was the first person to reach out to me rega…" at bounding box center [584, 255] width 315 height 49
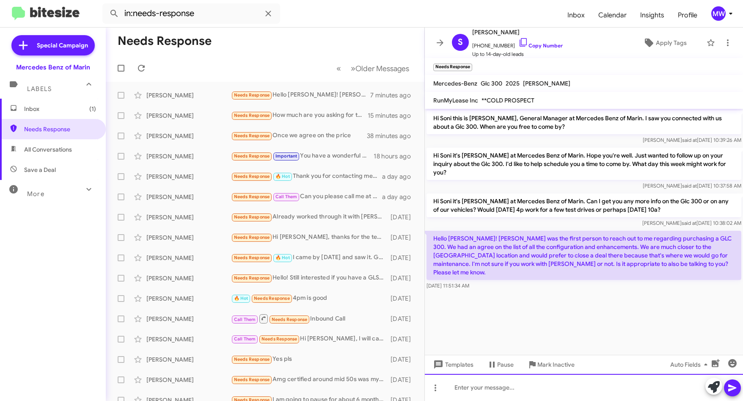
click at [583, 386] on div at bounding box center [584, 387] width 318 height 27
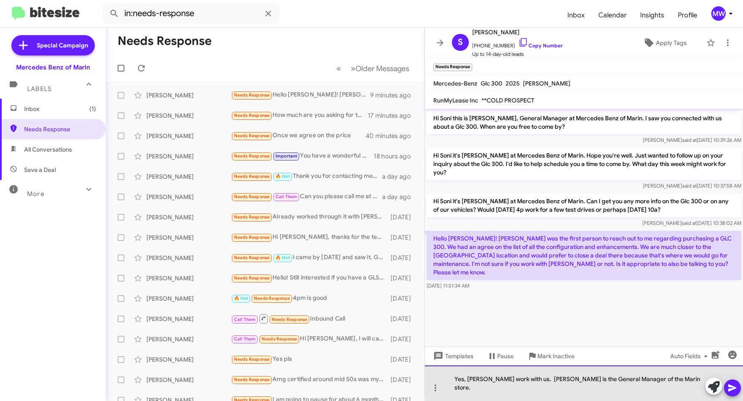
click at [662, 388] on div "Yes, [PERSON_NAME] work with us. [PERSON_NAME] is the General Manager of the Ma…" at bounding box center [584, 383] width 318 height 36
drag, startPoint x: 563, startPoint y: 387, endPoint x: 647, endPoint y: 386, distance: 83.8
click at [647, 386] on div "Yes, [PERSON_NAME] work with us. [PERSON_NAME] is the General Manager of the Ma…" at bounding box center [584, 383] width 318 height 36
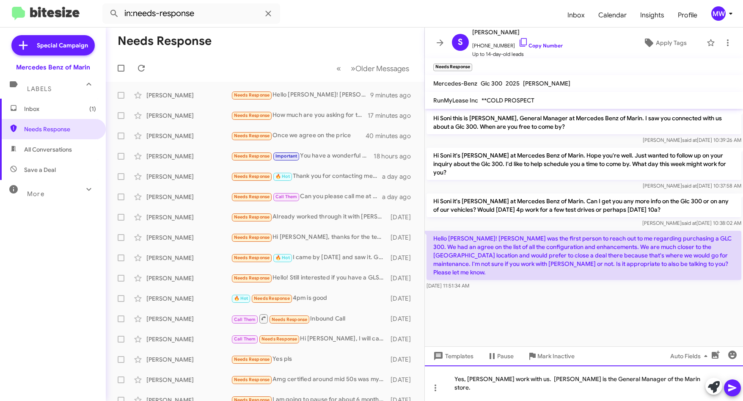
drag, startPoint x: 660, startPoint y: 388, endPoint x: 664, endPoint y: 388, distance: 4.3
click at [661, 388] on div "Yes, [PERSON_NAME] work with us. [PERSON_NAME] is the General Manager of the Ma…" at bounding box center [584, 383] width 318 height 36
click at [498, 388] on div "Yes, [PERSON_NAME] work with us. [PERSON_NAME] is the General Manager of the Ma…" at bounding box center [584, 383] width 318 height 36
click at [524, 388] on div "Yes, [PERSON_NAME] works with us. [PERSON_NAME] is the General Manager of the M…" at bounding box center [584, 383] width 318 height 36
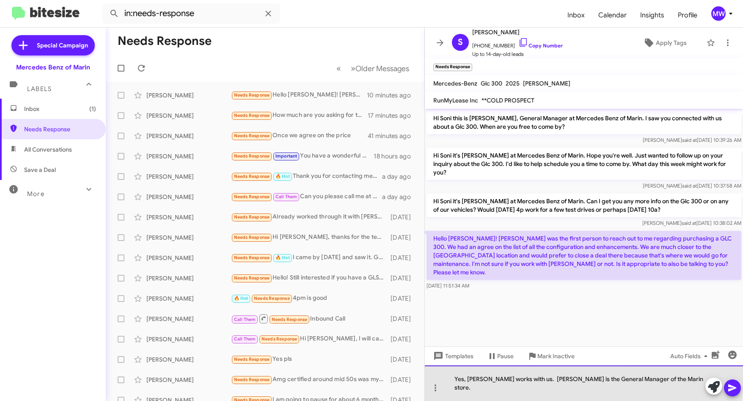
click at [527, 388] on div "Yes, [PERSON_NAME] works with us. [PERSON_NAME] is the General Manager of the M…" at bounding box center [584, 383] width 318 height 36
drag, startPoint x: 532, startPoint y: 387, endPoint x: 661, endPoint y: 389, distance: 129.1
click at [661, 389] on div "Yes, [PERSON_NAME] works with us. [PERSON_NAME] is the General Manager of the M…" at bounding box center [584, 383] width 318 height 36
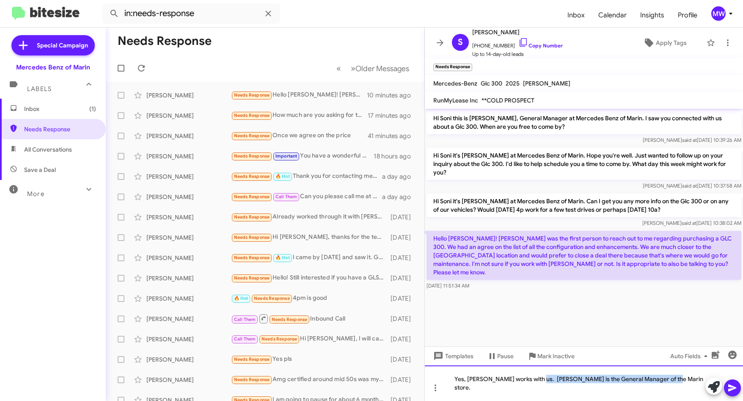
click at [661, 389] on div "Yes, [PERSON_NAME] works with us. [PERSON_NAME] is the General Manager of the M…" at bounding box center [584, 383] width 318 height 36
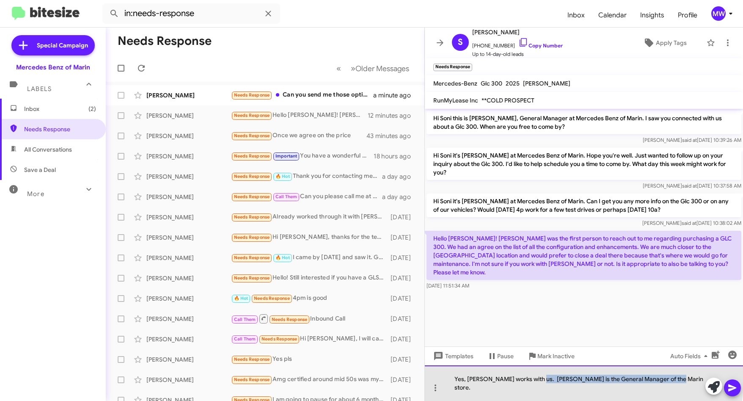
drag, startPoint x: 531, startPoint y: 388, endPoint x: 663, endPoint y: 387, distance: 132.4
click at [663, 387] on div "Yes, [PERSON_NAME] works with us. [PERSON_NAME] is the General Manager of the M…" at bounding box center [584, 383] width 318 height 36
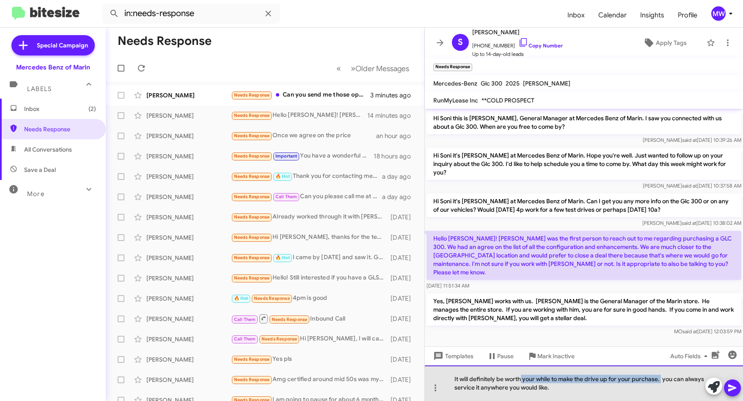
drag, startPoint x: 521, startPoint y: 381, endPoint x: 662, endPoint y: 380, distance: 140.9
click at [662, 380] on div "It will definitely be worth your while to make the drive up for your purchase. …" at bounding box center [584, 383] width 318 height 36
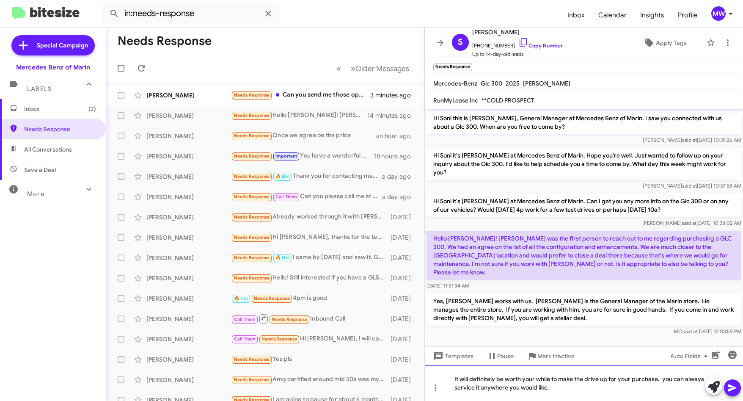
click at [659, 378] on div "It will definitely be worth your while to make the drive up for your purchase. …" at bounding box center [584, 383] width 318 height 36
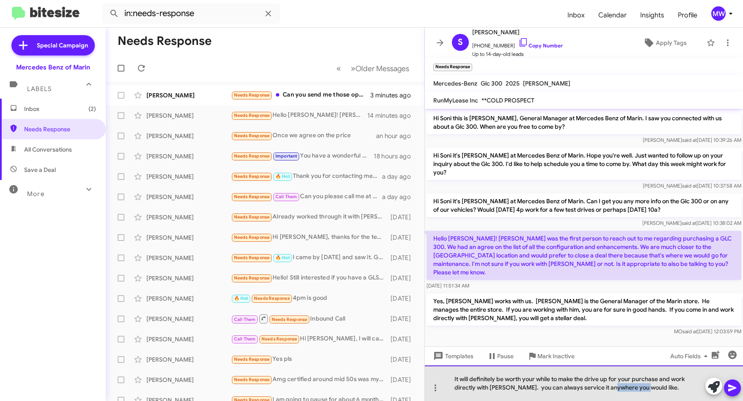
drag, startPoint x: 615, startPoint y: 386, endPoint x: 643, endPoint y: 383, distance: 27.7
click at [643, 383] on div "It will definitely be worth your while to make the drive up for your purchase a…" at bounding box center [584, 383] width 318 height 36
click at [654, 385] on div "It will definitely be worth your while to make the drive up for your purchase a…" at bounding box center [584, 383] width 318 height 36
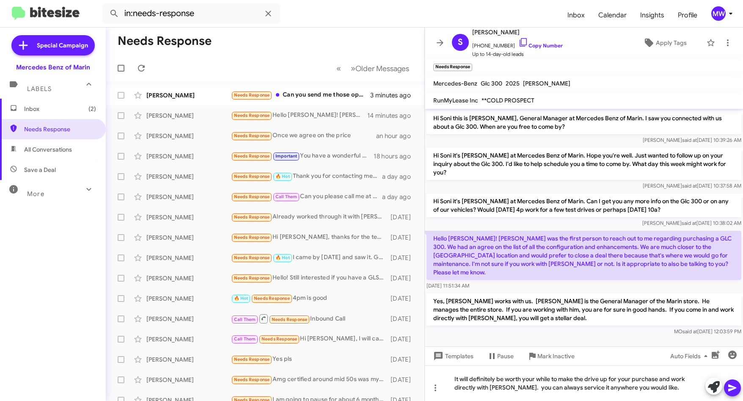
click at [731, 387] on icon at bounding box center [732, 387] width 8 height 7
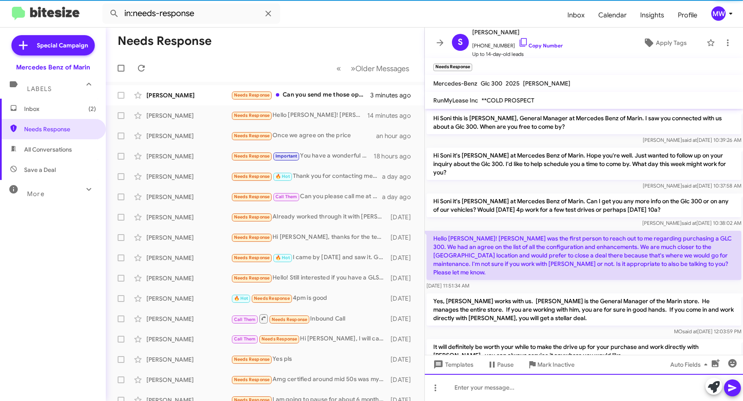
scroll to position [24, 0]
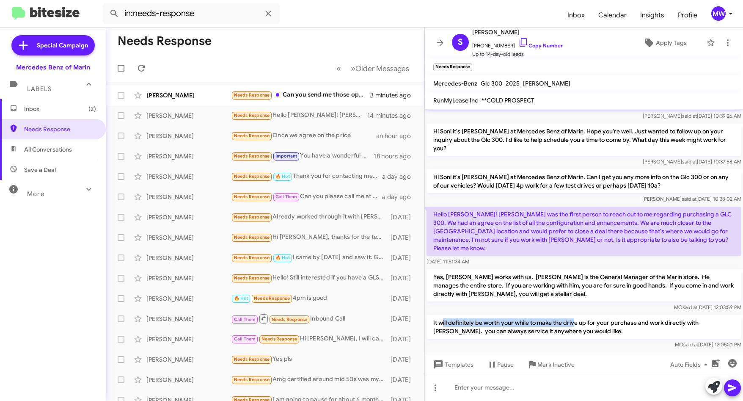
drag, startPoint x: 442, startPoint y: 310, endPoint x: 577, endPoint y: 317, distance: 134.7
click at [577, 317] on p "It will definitely be worth your while to make the drive up for your purchase a…" at bounding box center [584, 327] width 315 height 24
drag, startPoint x: 577, startPoint y: 317, endPoint x: 568, endPoint y: 337, distance: 22.4
click at [568, 340] on div "MO said at [DATE] 12:05:21 PM" at bounding box center [584, 344] width 315 height 8
click at [309, 99] on div "Needs Response Can you send me those options to see?" at bounding box center [307, 95] width 153 height 10
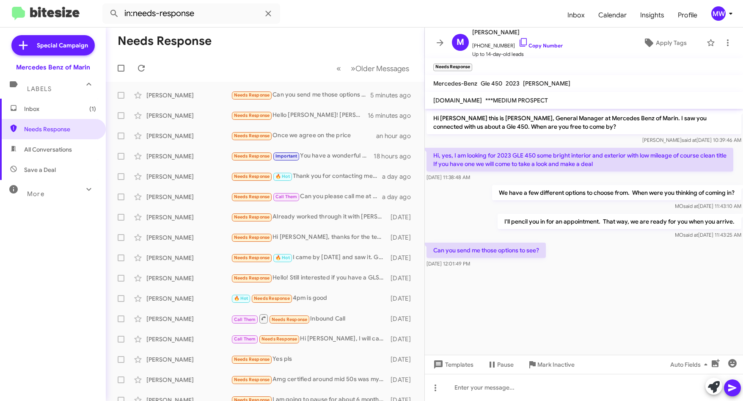
click at [508, 310] on cdk-virtual-scroll-viewport "Hi [PERSON_NAME] this is [PERSON_NAME], General Manager at Mercedes Benz of Mar…" at bounding box center [584, 232] width 318 height 246
click at [496, 391] on div at bounding box center [584, 387] width 318 height 27
click at [732, 388] on icon at bounding box center [732, 387] width 8 height 7
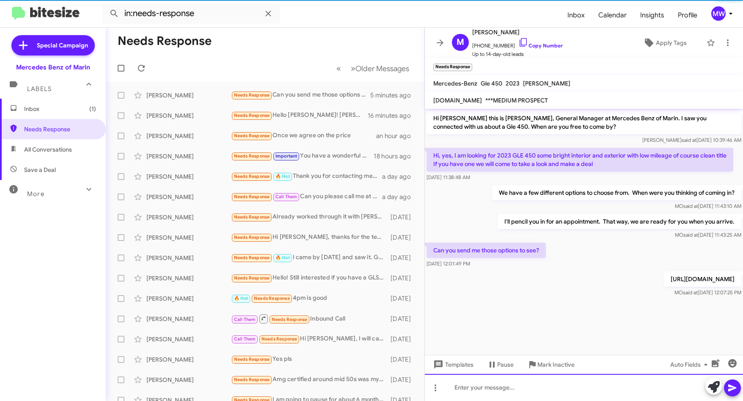
click at [564, 393] on div at bounding box center [584, 387] width 318 height 27
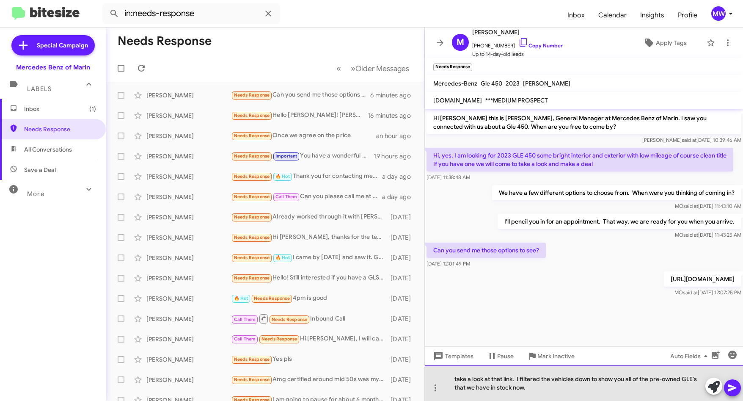
click at [458, 380] on div "take a look at that link. I filtered the vehicles down to show you all of the p…" at bounding box center [584, 383] width 318 height 36
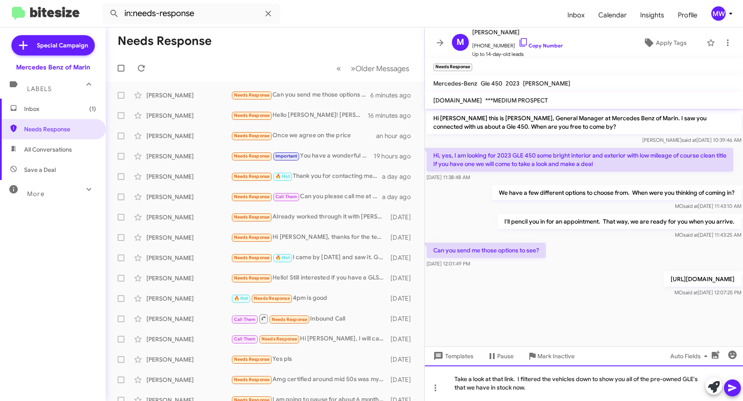
click at [469, 387] on div "Take a look at that link. I filtered the vehicles down to show you all of the p…" at bounding box center [584, 383] width 318 height 36
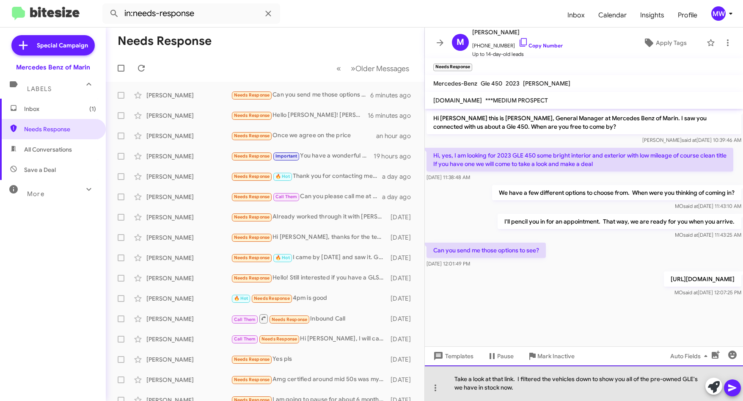
click at [465, 388] on div "Take a look at that link. I filtered the vehicles down to show you all of the p…" at bounding box center [584, 383] width 318 height 36
click at [526, 388] on div "Take a look at that link. I filtered the vehicles down to show you all of the p…" at bounding box center [584, 383] width 318 height 36
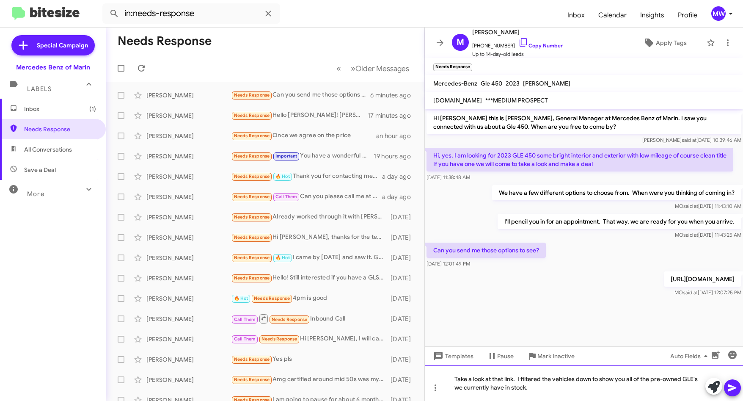
click at [557, 385] on div "Take a look at that link. I filtered the vehicles down to show you all of the p…" at bounding box center [584, 383] width 318 height 36
click at [733, 389] on icon at bounding box center [732, 387] width 8 height 7
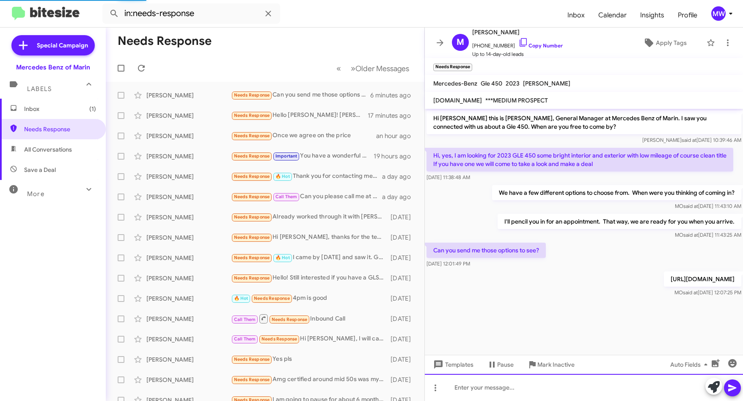
scroll to position [13, 0]
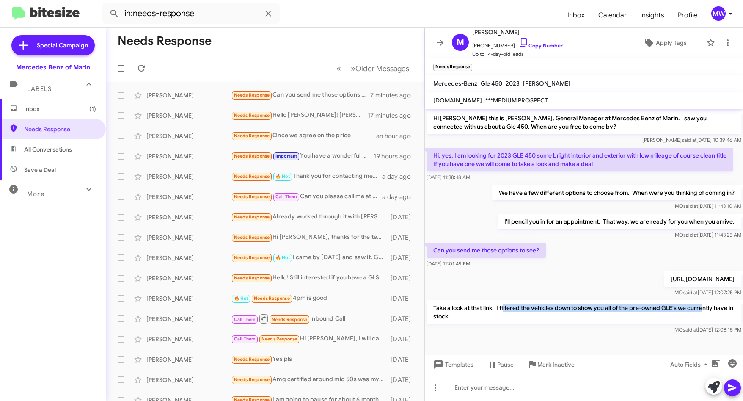
drag, startPoint x: 504, startPoint y: 312, endPoint x: 706, endPoint y: 314, distance: 201.8
click at [706, 314] on p "Take a look at that link. I filtered the vehicles down to show you all of the p…" at bounding box center [584, 312] width 315 height 24
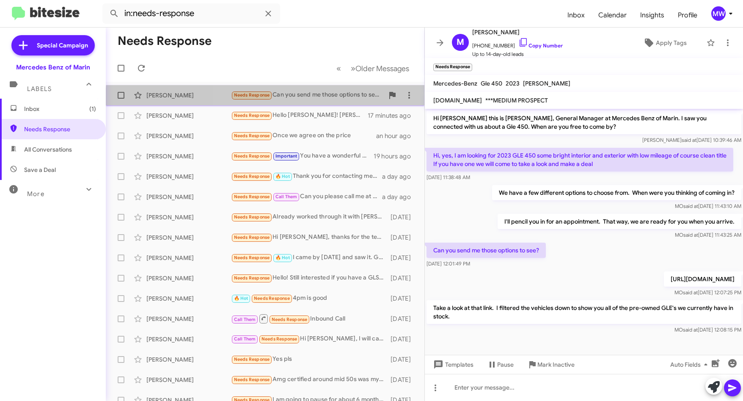
click at [322, 101] on div "[PERSON_NAME] Needs Response Can you send me those options to see? 7 minutes ago" at bounding box center [265, 95] width 305 height 17
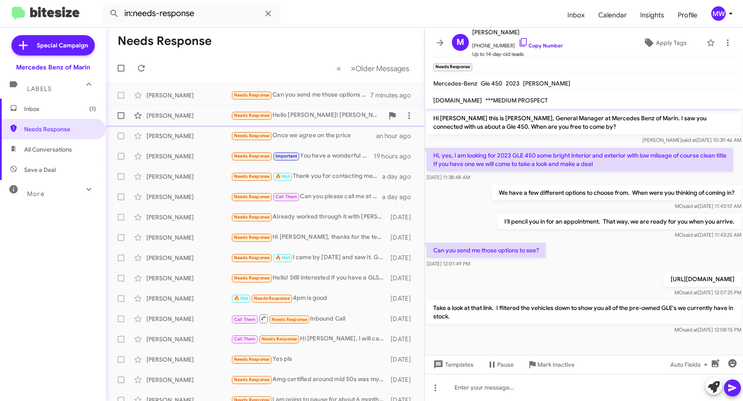
click at [336, 118] on div "Needs Response Hello [PERSON_NAME]! [PERSON_NAME] was the first person to reach…" at bounding box center [307, 115] width 153 height 10
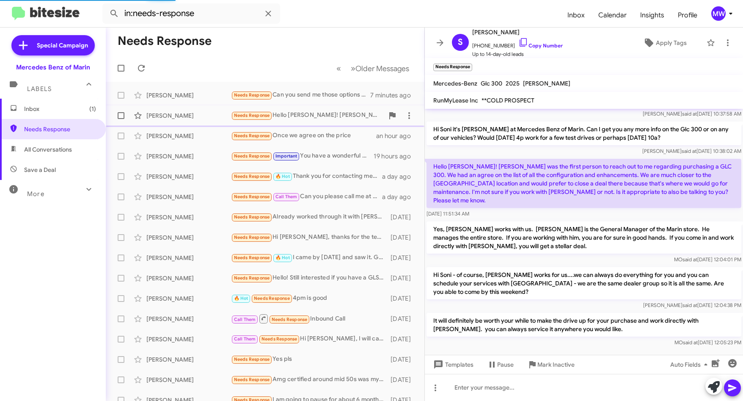
scroll to position [55, 0]
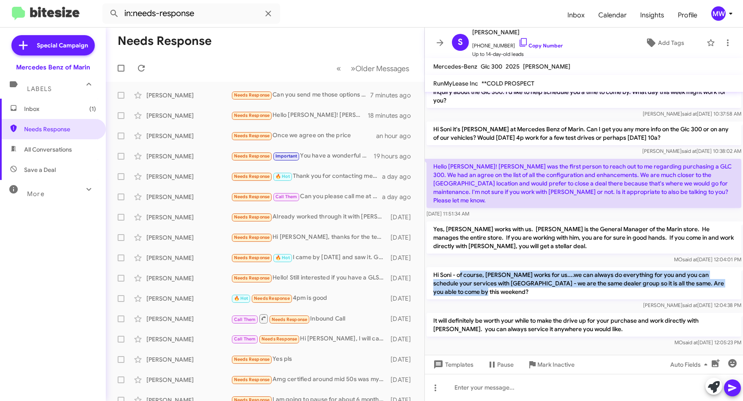
drag, startPoint x: 462, startPoint y: 265, endPoint x: 471, endPoint y: 289, distance: 24.9
click at [471, 289] on p "Hi Soni - of course, [PERSON_NAME] works for us....we can always do everything …" at bounding box center [584, 283] width 315 height 32
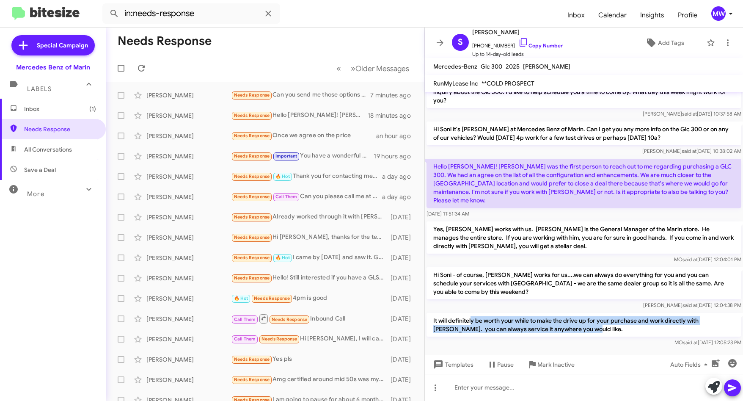
drag, startPoint x: 471, startPoint y: 289, endPoint x: 581, endPoint y: 322, distance: 114.9
click at [581, 322] on p "It will definitely be worth your while to make the drive up for your purchase a…" at bounding box center [584, 325] width 315 height 24
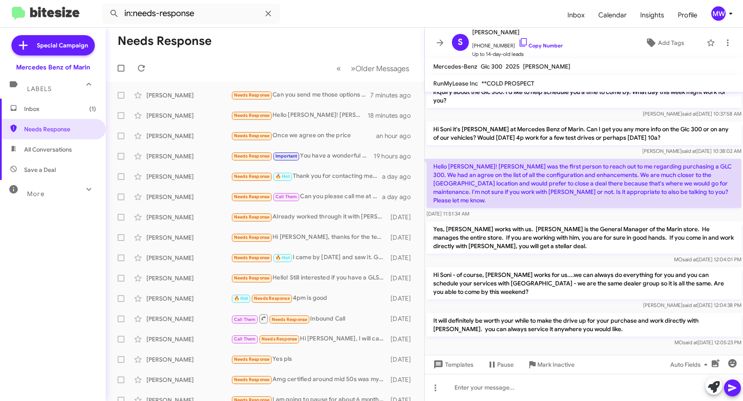
drag, startPoint x: 581, startPoint y: 322, endPoint x: 478, endPoint y: 330, distance: 102.7
click at [560, 338] on div "MO said at [DATE] 12:05:23 PM" at bounding box center [584, 342] width 315 height 8
click at [53, 112] on span "Inbox (1)" at bounding box center [60, 109] width 72 height 8
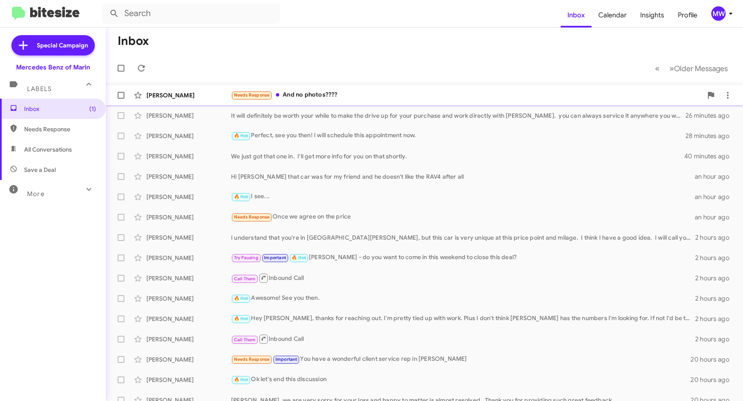
click at [395, 98] on div "Needs Response And no photos????" at bounding box center [466, 95] width 471 height 10
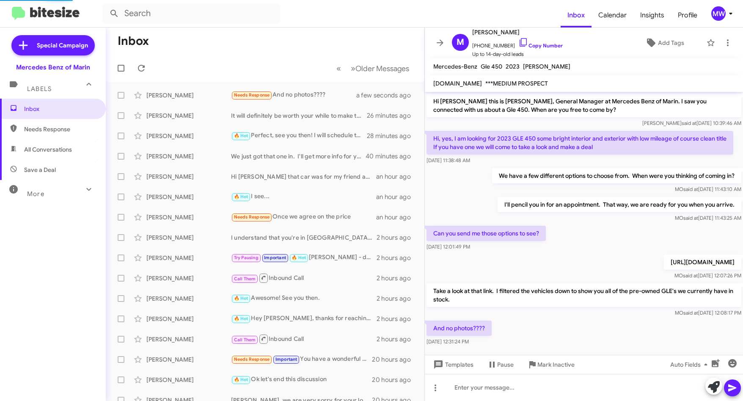
scroll to position [27, 0]
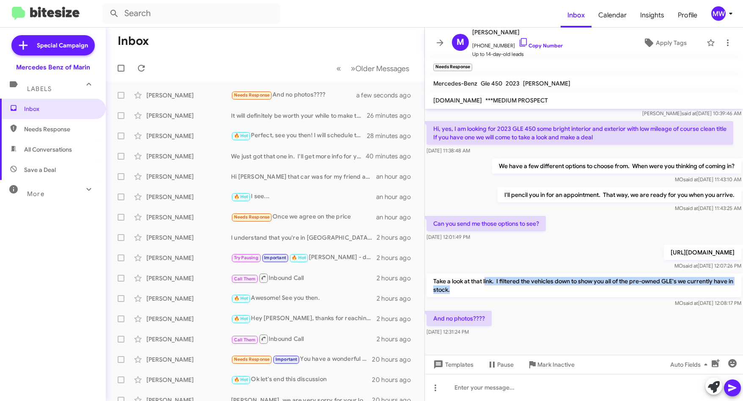
drag, startPoint x: 498, startPoint y: 297, endPoint x: 692, endPoint y: 304, distance: 193.9
click at [692, 297] on p "Take a look at that link. I filtered the vehicles down to show you all of the p…" at bounding box center [584, 285] width 315 height 24
drag, startPoint x: 692, startPoint y: 304, endPoint x: 638, endPoint y: 322, distance: 57.1
click at [638, 307] on div "MO said at Aug 21, 2025, 12:08:17 PM" at bounding box center [584, 303] width 315 height 8
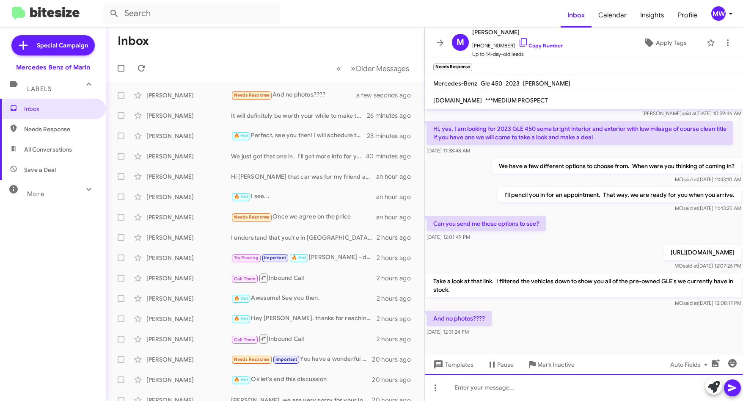
click at [487, 393] on div at bounding box center [584, 387] width 318 height 27
click at [583, 387] on div "The ones with no photo's are our new inventory. We just got them in." at bounding box center [584, 387] width 318 height 27
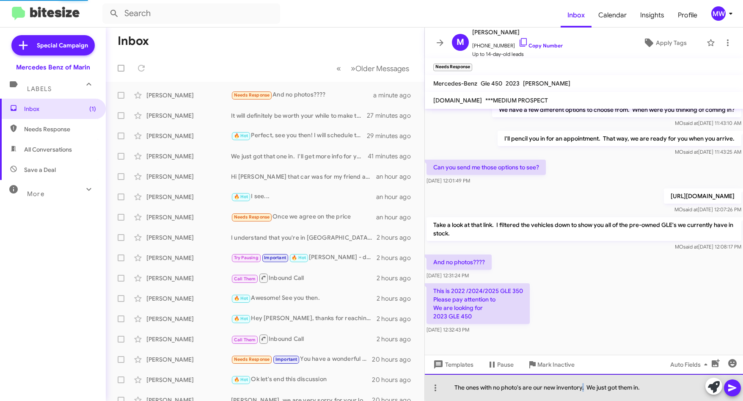
click at [583, 387] on div "The ones with no photo's are our new inventory. We just got them in." at bounding box center [584, 387] width 318 height 27
drag, startPoint x: 643, startPoint y: 386, endPoint x: 451, endPoint y: 381, distance: 192.6
click at [451, 381] on div "The ones with no photo's are our new inventory. We just got them in." at bounding box center [584, 387] width 318 height 27
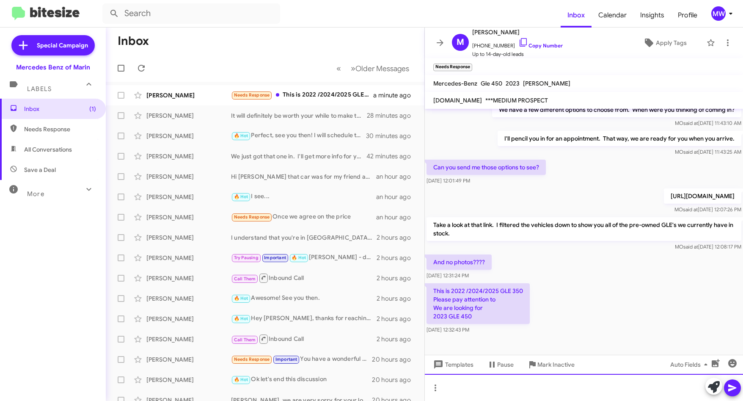
click at [522, 379] on div at bounding box center [584, 387] width 318 height 27
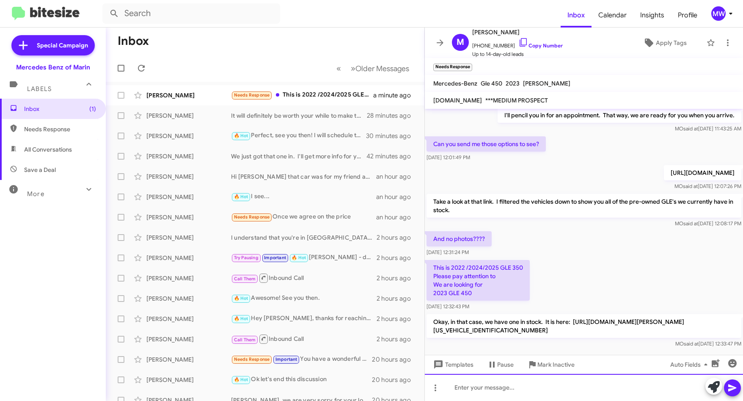
scroll to position [139, 0]
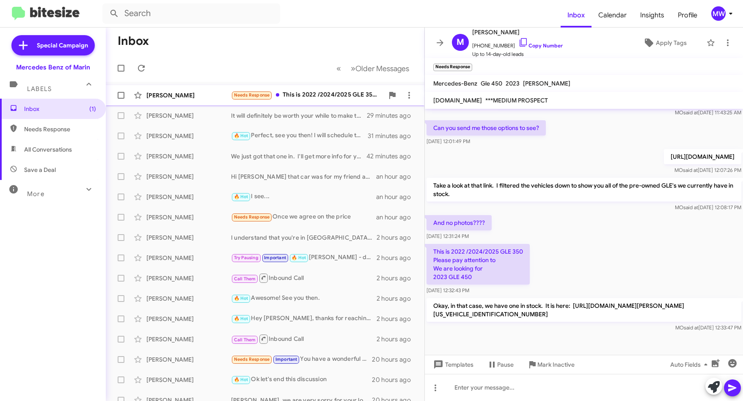
click at [333, 91] on div "Needs Response This is 2022 /2024/2025 GLE 350 Please pay attention to We are l…" at bounding box center [307, 95] width 153 height 10
drag, startPoint x: 447, startPoint y: 250, endPoint x: 518, endPoint y: 252, distance: 70.7
click at [518, 252] on p "This is 2022 /2024/2025 GLE 350 Please pay attention to We are looking for 2023…" at bounding box center [478, 264] width 103 height 41
drag, startPoint x: 443, startPoint y: 260, endPoint x: 501, endPoint y: 264, distance: 58.5
click at [501, 264] on p "This is 2022 /2024/2025 GLE 350 Please pay attention to We are looking for 2023…" at bounding box center [478, 264] width 103 height 41
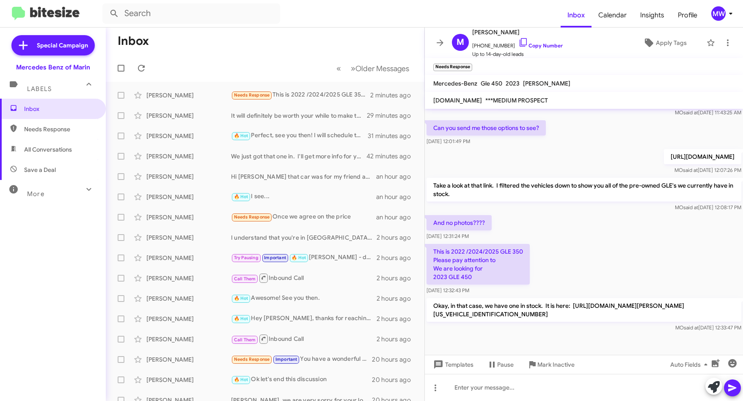
drag, startPoint x: 501, startPoint y: 264, endPoint x: 492, endPoint y: 279, distance: 17.9
click at [495, 279] on p "This is 2022 /2024/2025 GLE 350 Please pay attention to We are looking for 2023…" at bounding box center [478, 264] width 103 height 41
drag, startPoint x: 445, startPoint y: 276, endPoint x: 474, endPoint y: 275, distance: 29.2
click at [474, 275] on p "This is 2022 /2024/2025 GLE 350 Please pay attention to We are looking for 2023…" at bounding box center [478, 264] width 103 height 41
drag, startPoint x: 474, startPoint y: 275, endPoint x: 600, endPoint y: 274, distance: 125.7
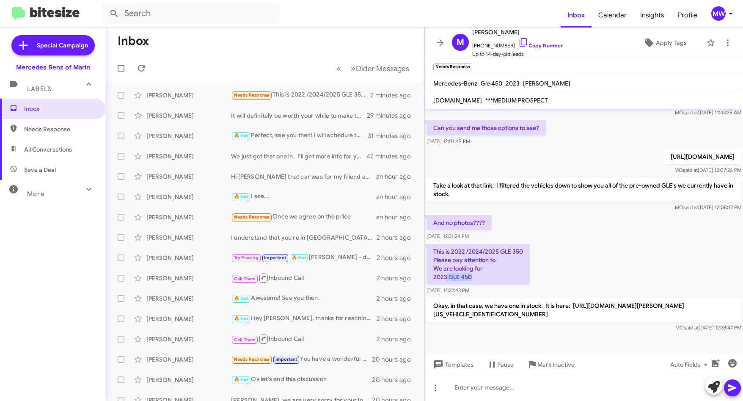
click at [600, 274] on div "This is 2022 /2024/2025 GLE 350 Please pay attention to We are looking for 2023…" at bounding box center [584, 269] width 318 height 54
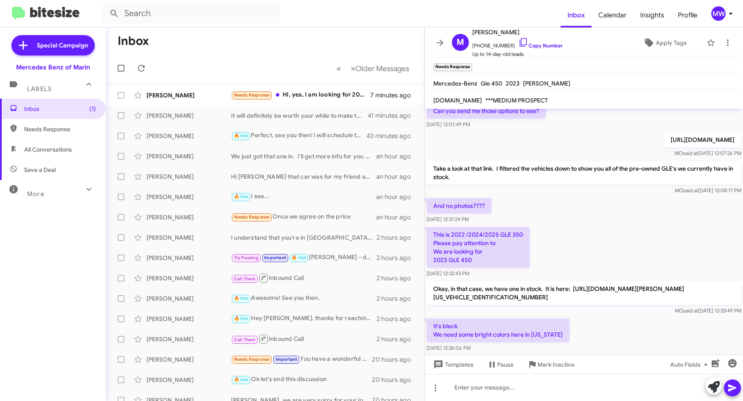
scroll to position [243, 0]
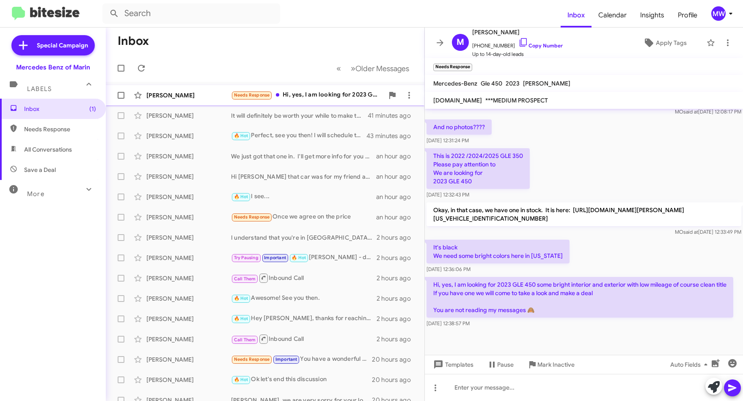
click at [335, 94] on div "Needs Response Hi, yes, I am looking for 2023 GLE 450 some bright interior and …" at bounding box center [307, 95] width 153 height 10
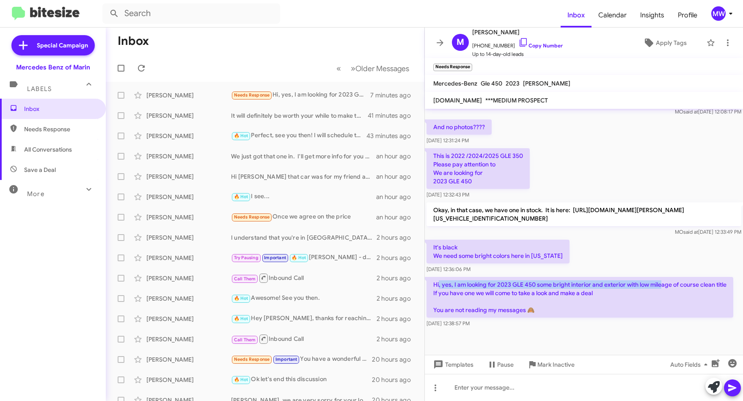
drag, startPoint x: 440, startPoint y: 277, endPoint x: 663, endPoint y: 279, distance: 223.8
click at [663, 279] on p "Hi, yes, I am looking for 2023 GLE 450 some bright interior and exterior with l…" at bounding box center [580, 297] width 307 height 41
drag, startPoint x: 442, startPoint y: 289, endPoint x: 583, endPoint y: 290, distance: 140.9
click at [583, 290] on p "Hi, yes, I am looking for 2023 GLE 450 some bright interior and exterior with l…" at bounding box center [580, 297] width 307 height 41
drag, startPoint x: 583, startPoint y: 290, endPoint x: 603, endPoint y: 308, distance: 26.7
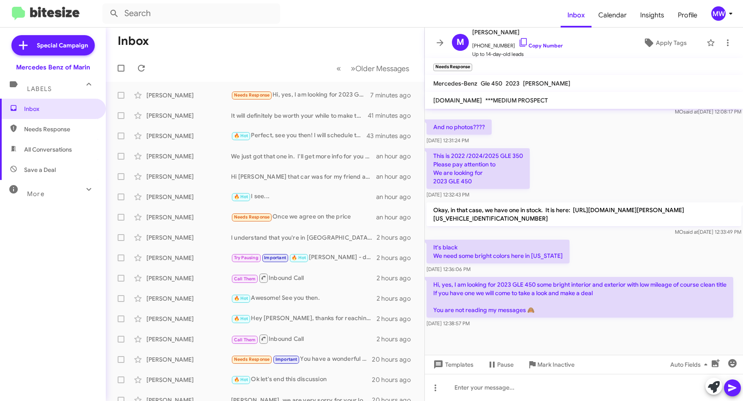
click at [599, 303] on p "Hi, yes, I am looking for 2023 GLE 450 some bright interior and exterior with l…" at bounding box center [580, 297] width 307 height 41
drag, startPoint x: 455, startPoint y: 290, endPoint x: 600, endPoint y: 294, distance: 145.6
click at [600, 294] on p "Hi, yes, I am looking for 2023 GLE 450 some bright interior and exterior with l…" at bounding box center [580, 297] width 307 height 41
drag, startPoint x: 600, startPoint y: 294, endPoint x: 551, endPoint y: 310, distance: 52.1
click at [578, 308] on p "Hi, yes, I am looking for 2023 GLE 450 some bright interior and exterior with l…" at bounding box center [580, 297] width 307 height 41
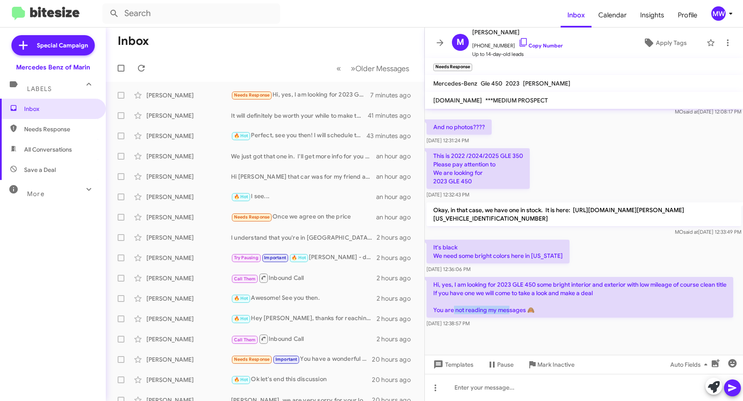
drag, startPoint x: 452, startPoint y: 309, endPoint x: 509, endPoint y: 310, distance: 57.6
click at [509, 310] on p "Hi, yes, I am looking for 2023 GLE 450 some bright interior and exterior with l…" at bounding box center [580, 297] width 307 height 41
drag, startPoint x: 509, startPoint y: 310, endPoint x: 596, endPoint y: 318, distance: 87.1
click at [596, 318] on div "Hi, yes, I am looking for 2023 GLE 450 some bright interior and exterior with l…" at bounding box center [580, 302] width 307 height 51
drag, startPoint x: 553, startPoint y: 313, endPoint x: 436, endPoint y: 305, distance: 116.6
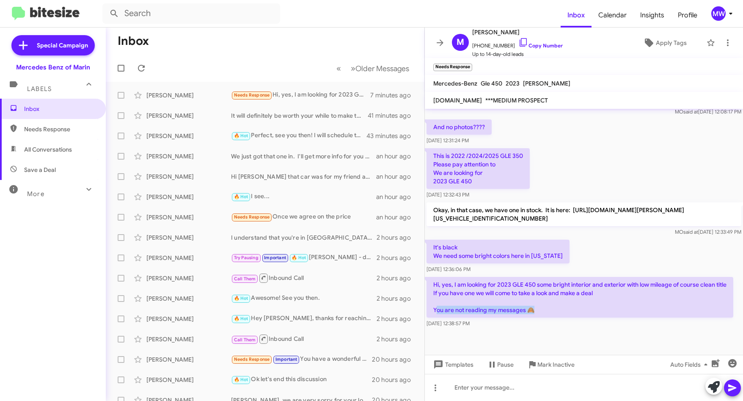
click at [436, 305] on p "Hi, yes, I am looking for 2023 GLE 450 some bright interior and exterior with l…" at bounding box center [580, 297] width 307 height 41
click at [601, 250] on div "It's black We need some bright colors here in California Aug 21, 2025, 12:36:06…" at bounding box center [584, 256] width 318 height 37
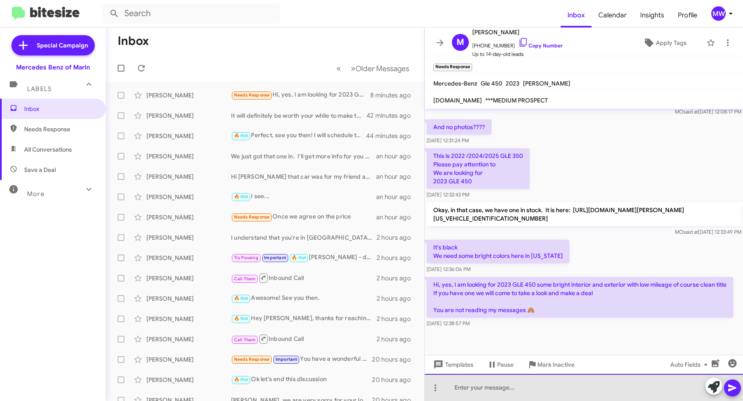
click at [490, 386] on div at bounding box center [584, 387] width 318 height 27
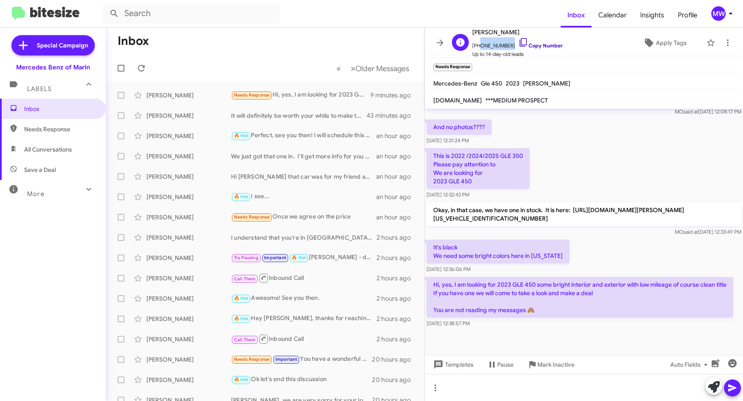
drag, startPoint x: 478, startPoint y: 45, endPoint x: 512, endPoint y: 47, distance: 34.3
click at [512, 47] on span "+14085092095 Copy Number" at bounding box center [517, 43] width 91 height 13
click at [599, 238] on div "It's black We need some bright colors here in California Aug 21, 2025, 12:36:06…" at bounding box center [584, 256] width 318 height 37
click at [42, 126] on span "Needs Response" at bounding box center [60, 129] width 72 height 8
type input "in:needs-response"
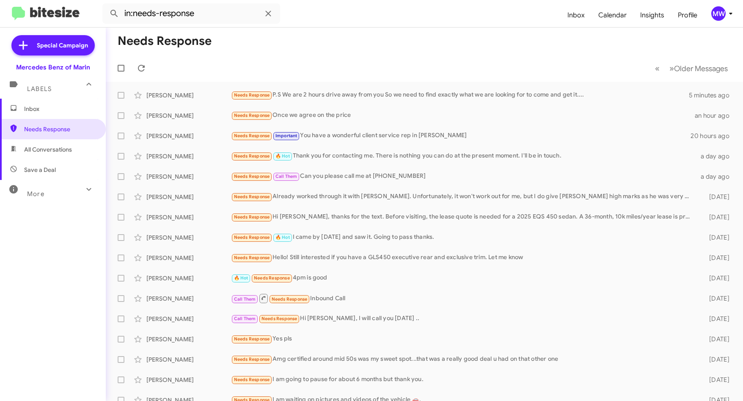
click at [66, 104] on span "Inbox" at bounding box center [53, 109] width 106 height 20
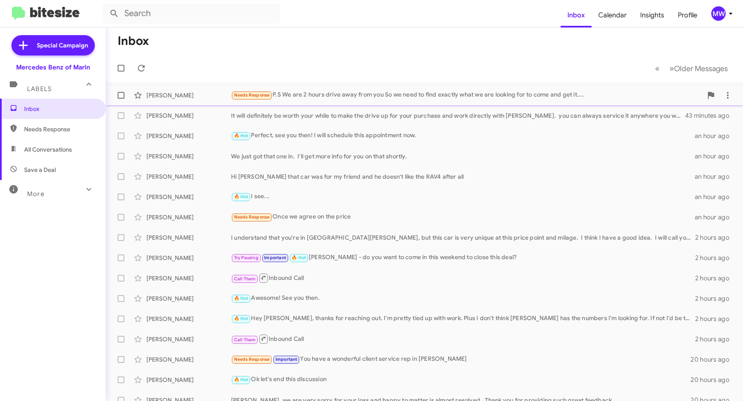
click at [362, 98] on div "Needs Response P.S We are 2 hours drive away from you So we need to find exactl…" at bounding box center [466, 95] width 471 height 10
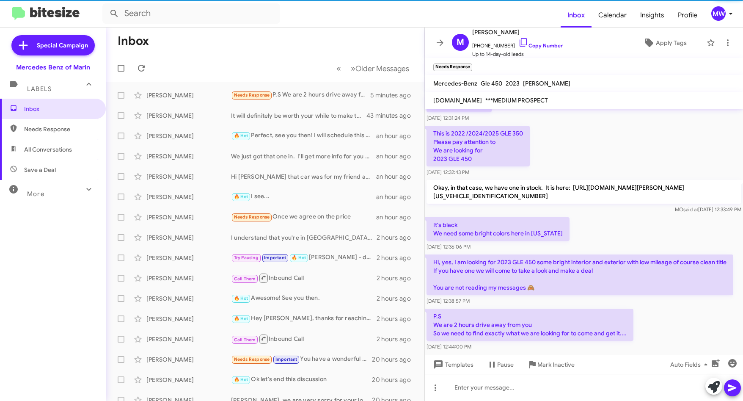
scroll to position [291, 0]
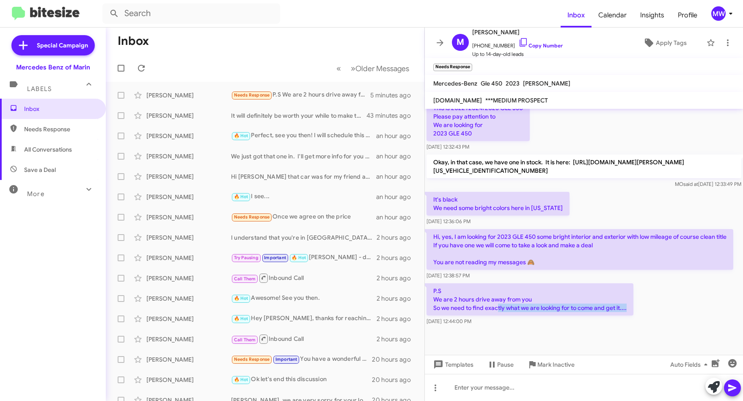
drag, startPoint x: 497, startPoint y: 306, endPoint x: 631, endPoint y: 306, distance: 133.7
click at [631, 306] on p "P.S We are 2 hours drive away from you So we need to find exactly what we are l…" at bounding box center [530, 299] width 207 height 32
drag, startPoint x: 631, startPoint y: 306, endPoint x: 679, endPoint y: 318, distance: 49.8
click at [681, 308] on div "P.S We are 2 hours drive away from you So we need to find exactly what we are l…" at bounding box center [584, 304] width 318 height 46
click at [619, 323] on div "Aug 21, 2025, 12:44:00 PM" at bounding box center [530, 321] width 207 height 8
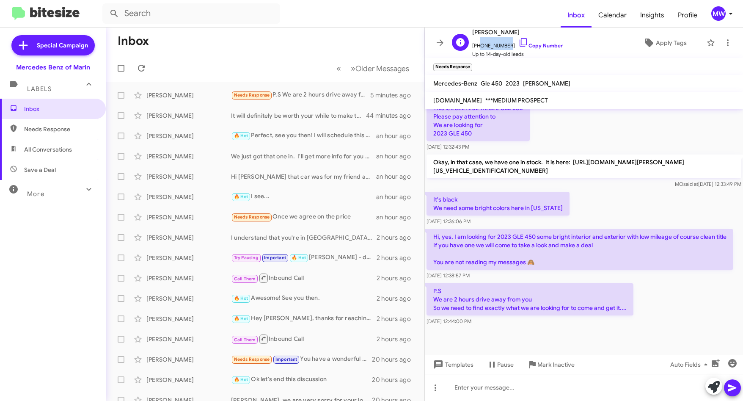
drag, startPoint x: 478, startPoint y: 47, endPoint x: 506, endPoint y: 48, distance: 28.4
click at [506, 48] on span "+14085092095 Copy Number" at bounding box center [517, 43] width 91 height 13
click at [651, 286] on div "P.S We are 2 hours drive away from you So we need to find exactly what we are l…" at bounding box center [584, 304] width 318 height 46
click at [555, 383] on div at bounding box center [584, 387] width 318 height 27
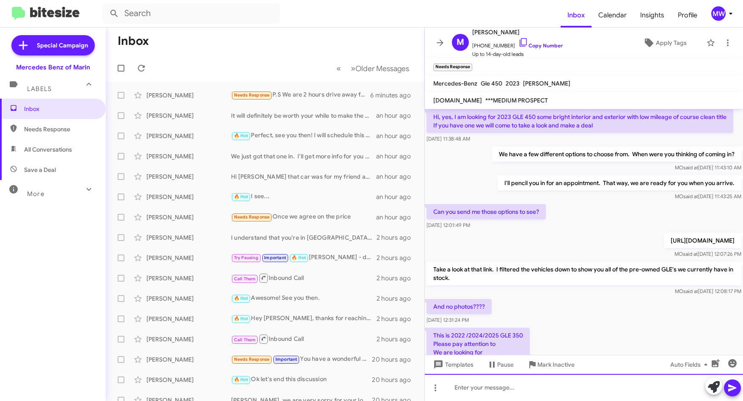
scroll to position [26, 0]
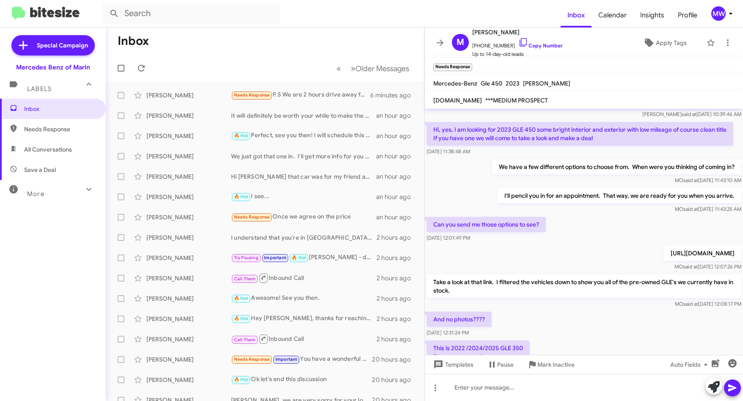
drag, startPoint x: 434, startPoint y: 261, endPoint x: 632, endPoint y: 272, distance: 198.8
click at [664, 261] on p "[URL][DOMAIN_NAME]" at bounding box center [702, 252] width 77 height 15
copy p "[URL][DOMAIN_NAME]"
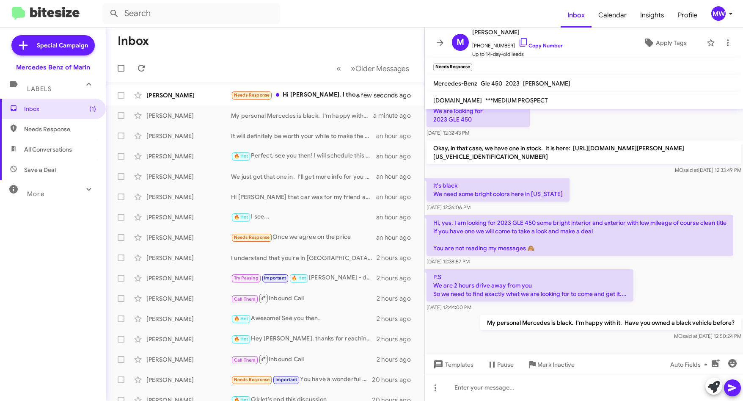
scroll to position [322, 0]
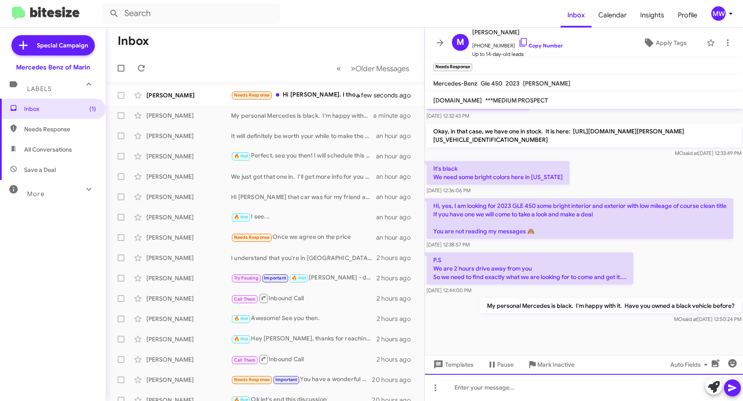
click at [535, 384] on div at bounding box center [584, 387] width 318 height 27
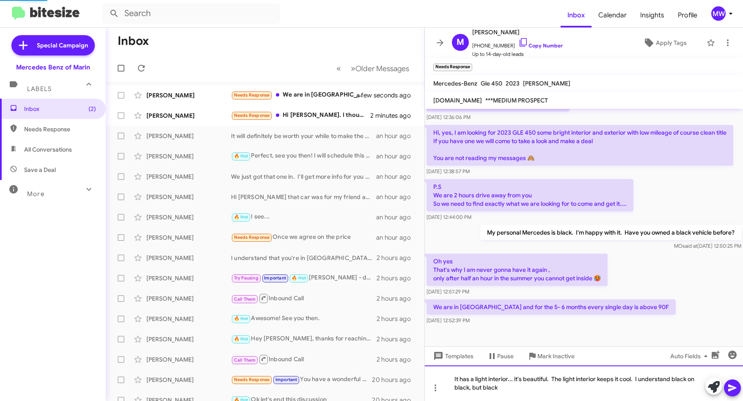
scroll to position [0, 0]
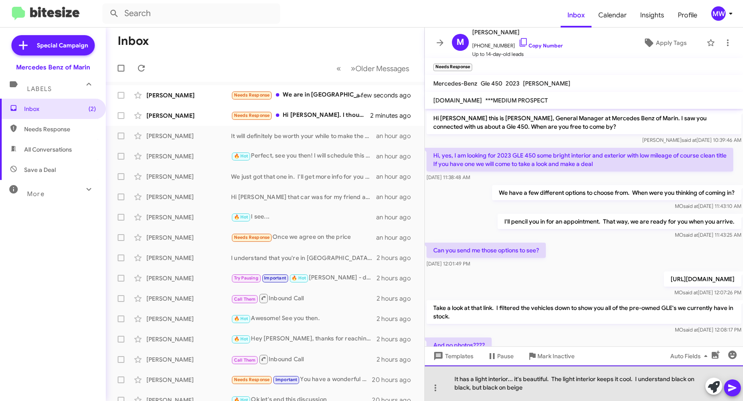
click at [540, 389] on div "It has a light interior... it's beautiful. The light interior keeps it cool. I …" at bounding box center [584, 383] width 318 height 36
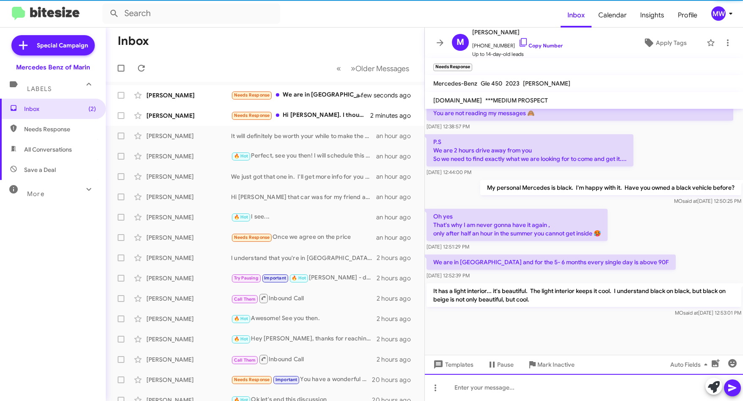
scroll to position [440, 0]
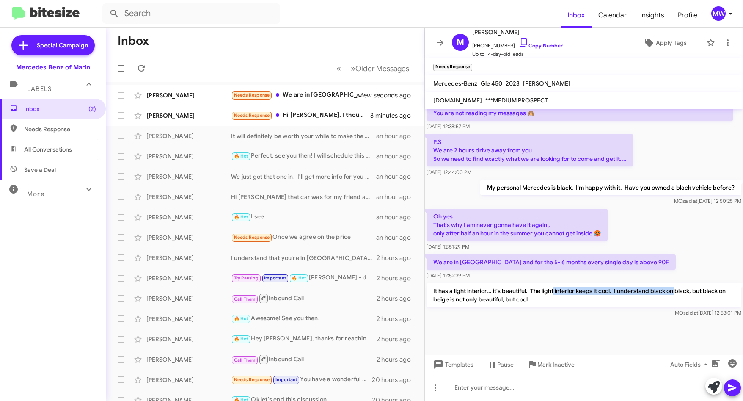
drag, startPoint x: 554, startPoint y: 292, endPoint x: 669, endPoint y: 312, distance: 116.0
click at [668, 311] on div "It has a light interior... it's beautiful. The light interior keeps it cool. I …" at bounding box center [584, 300] width 315 height 34
drag, startPoint x: 669, startPoint y: 312, endPoint x: 615, endPoint y: 331, distance: 56.5
click at [646, 331] on div at bounding box center [584, 337] width 318 height 36
click at [329, 118] on div "Needs Response Hi Omar. I thought you didn't like my offer of 60k and my car ou…" at bounding box center [307, 115] width 153 height 10
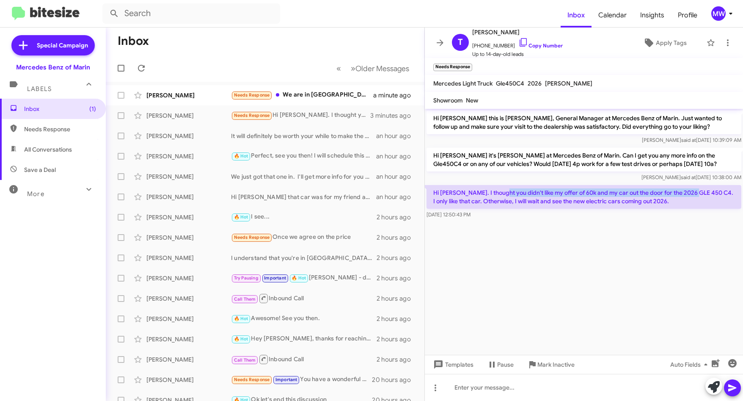
drag, startPoint x: 502, startPoint y: 193, endPoint x: 697, endPoint y: 191, distance: 195.1
click at [697, 191] on p "Hi Omar. I thought you didn't like my offer of 60k and my car out the door for …" at bounding box center [584, 197] width 315 height 24
drag, startPoint x: 495, startPoint y: 200, endPoint x: 644, endPoint y: 204, distance: 148.6
click at [644, 204] on p "Hi Omar. I thought you didn't like my offer of 60k and my car out the door for …" at bounding box center [584, 197] width 315 height 24
drag, startPoint x: 644, startPoint y: 204, endPoint x: 637, endPoint y: 272, distance: 69.3
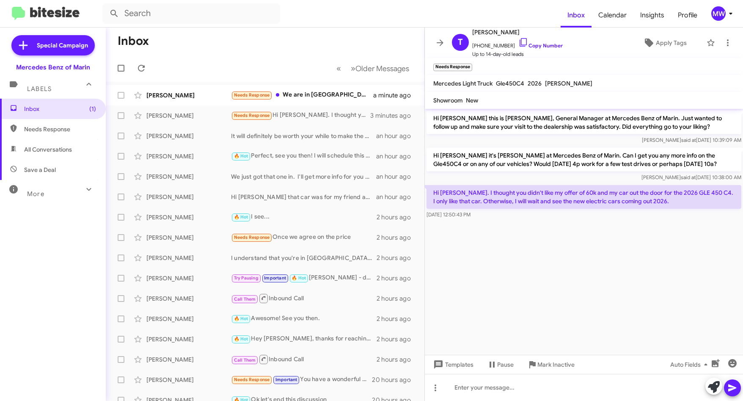
click at [639, 263] on cdk-virtual-scroll-viewport "Hi Theresa this is Omar Ibrahimi, General Manager at Mercedes Benz of Marin. Ju…" at bounding box center [584, 232] width 318 height 246
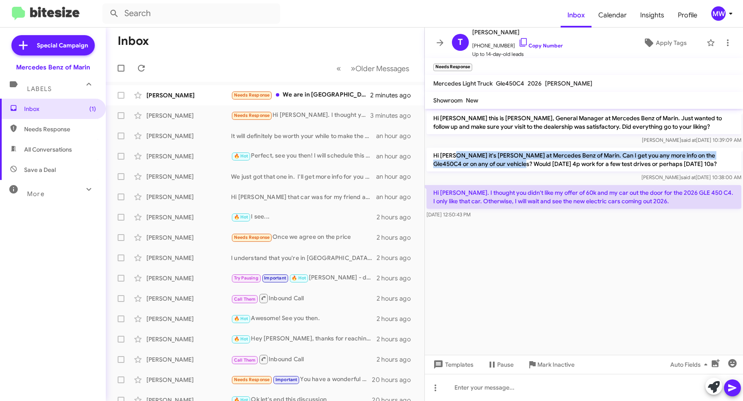
drag, startPoint x: 456, startPoint y: 155, endPoint x: 500, endPoint y: 161, distance: 44.5
click at [500, 161] on p "Hi Theresa it's Omar Ibrahimi at Mercedes Benz of Marin. Can I get you any more…" at bounding box center [584, 160] width 315 height 24
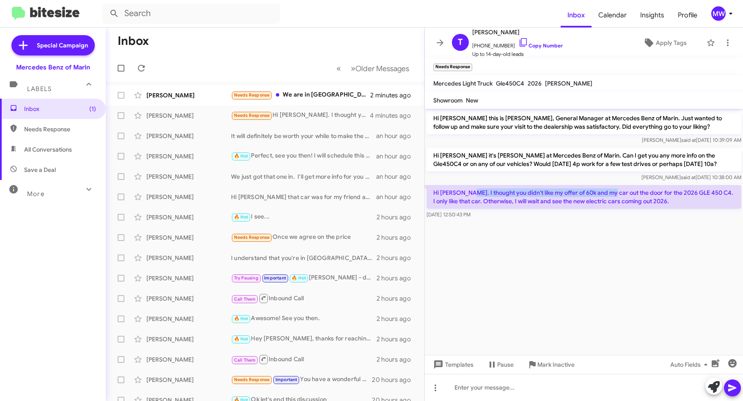
drag, startPoint x: 500, startPoint y: 161, endPoint x: 609, endPoint y: 193, distance: 113.7
click at [609, 193] on p "Hi Omar. I thought you didn't like my offer of 60k and my car out the door for …" at bounding box center [584, 197] width 315 height 24
drag, startPoint x: 477, startPoint y: 45, endPoint x: 505, endPoint y: 47, distance: 28.0
click at [505, 47] on span "+17073287033 Copy Number" at bounding box center [517, 43] width 91 height 13
copy span "7073287033"
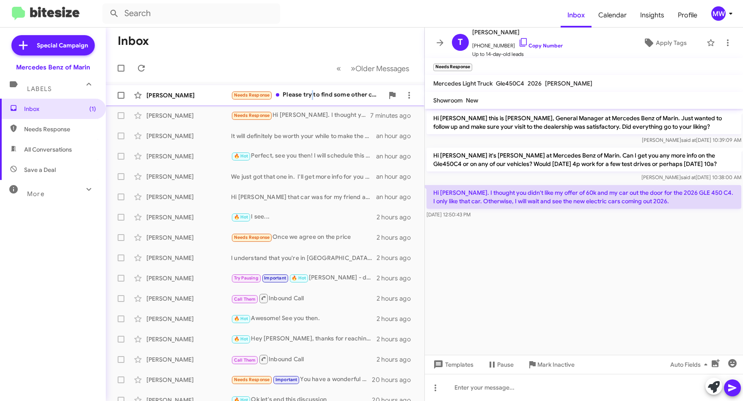
click at [312, 94] on div "Needs Response Please try to find some other color" at bounding box center [307, 95] width 153 height 10
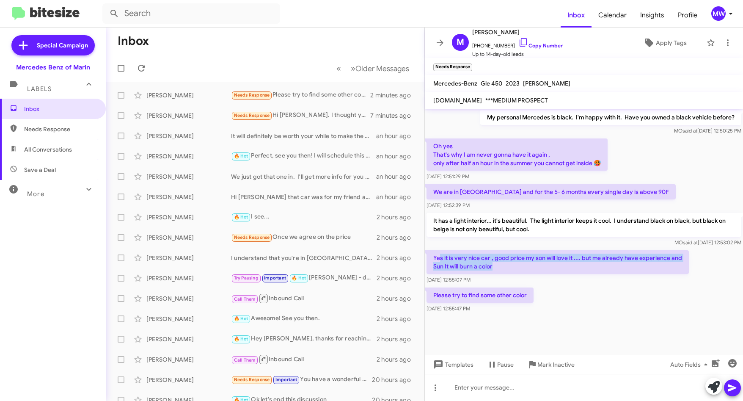
drag, startPoint x: 440, startPoint y: 256, endPoint x: 578, endPoint y: 266, distance: 138.7
click at [578, 266] on p "Yes it is very nice car , good price my son will love it .... but me already ha…" at bounding box center [558, 262] width 262 height 24
drag, startPoint x: 578, startPoint y: 266, endPoint x: 578, endPoint y: 279, distance: 13.1
click at [578, 279] on div "Aug 21, 2025, 12:55:07 PM" at bounding box center [558, 279] width 262 height 8
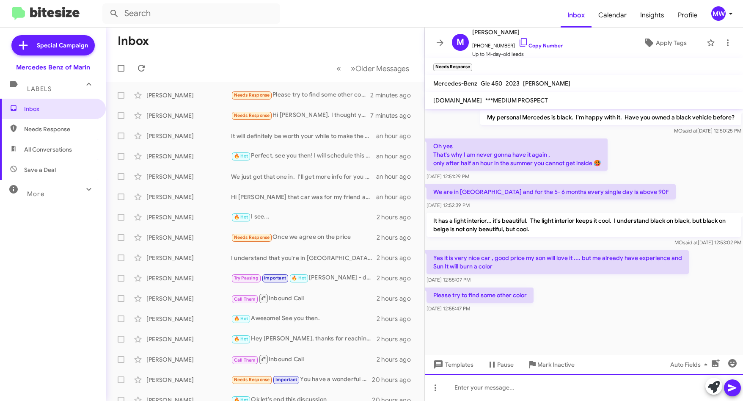
click at [514, 385] on div at bounding box center [584, 387] width 318 height 27
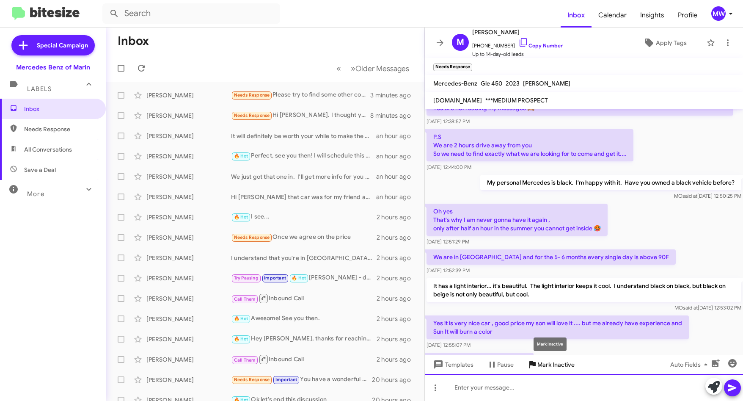
scroll to position [541, 0]
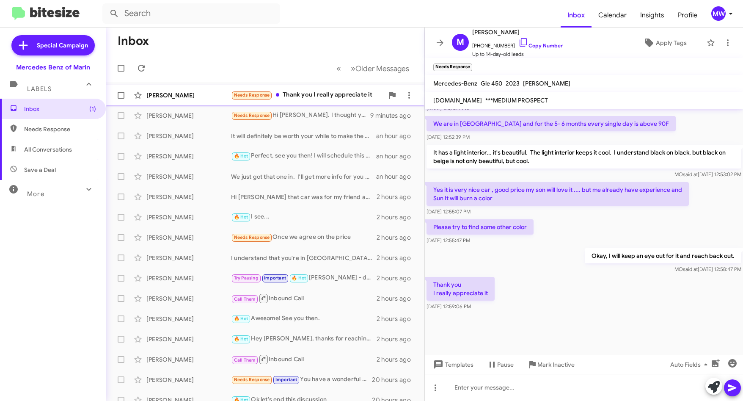
click at [340, 97] on div "Needs Response Thank you I really appreciate it" at bounding box center [307, 95] width 153 height 10
click at [56, 110] on span "Inbox" at bounding box center [60, 109] width 72 height 8
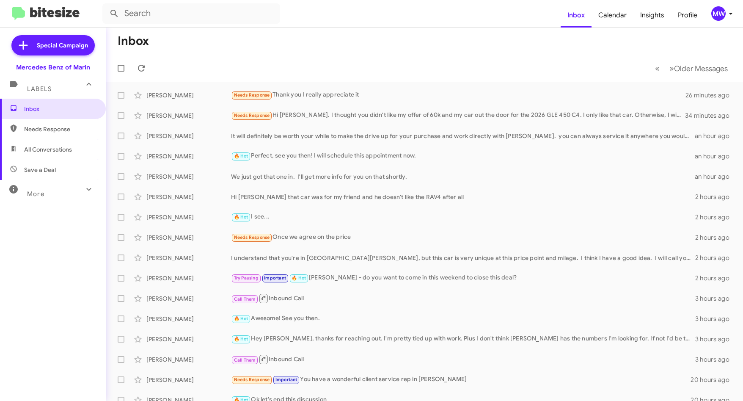
click at [57, 130] on span "Needs Response" at bounding box center [60, 129] width 72 height 8
type input "in:needs-response"
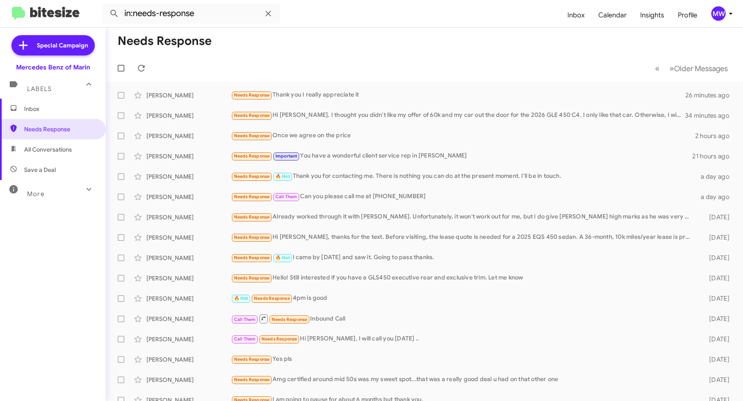
click at [57, 110] on span "Inbox" at bounding box center [60, 109] width 72 height 8
